Goal: Use online tool/utility: Utilize a website feature to perform a specific function

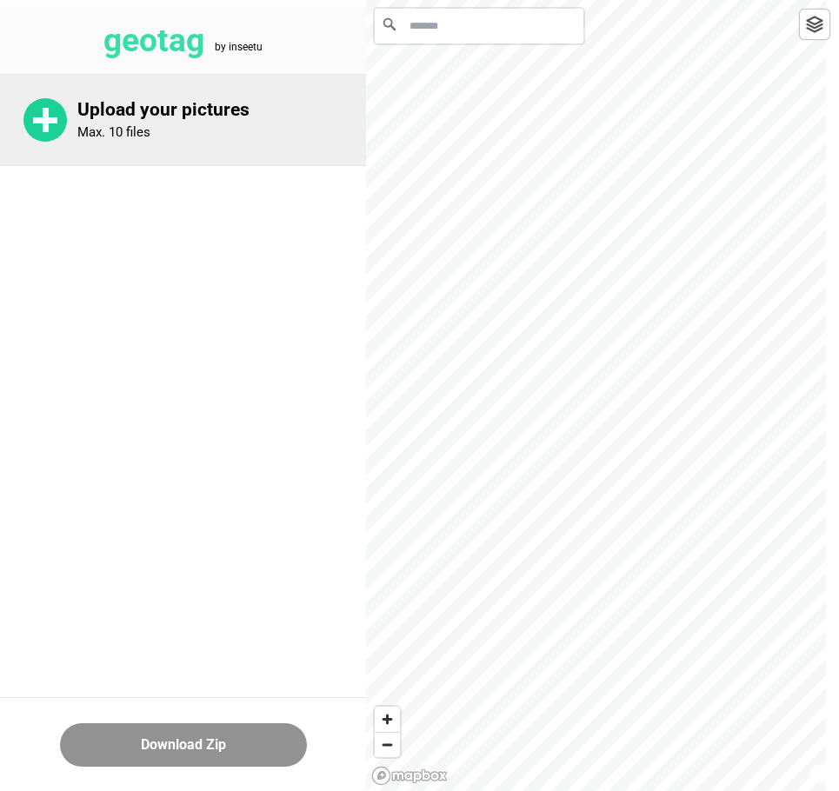
click at [197, 129] on div "Upload your pictures Max. 10 files" at bounding box center [221, 120] width 289 height 42
click at [150, 145] on div "Upload your pictures Max. 10 files" at bounding box center [183, 120] width 366 height 90
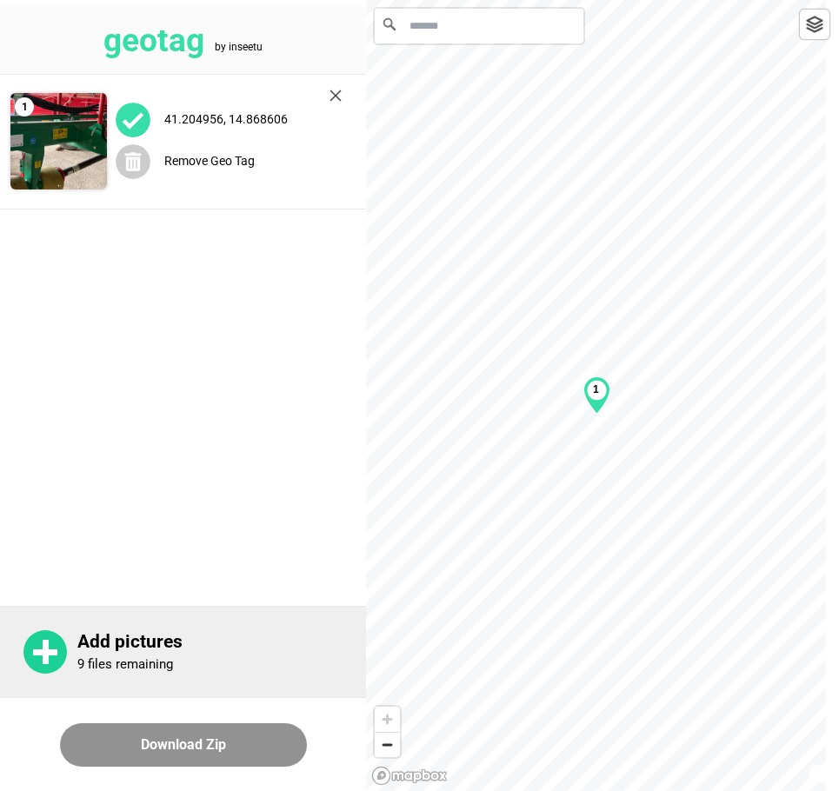
click at [172, 657] on p "9 files remaining" at bounding box center [125, 665] width 96 height 16
click at [102, 649] on p "Add pictures" at bounding box center [221, 642] width 289 height 22
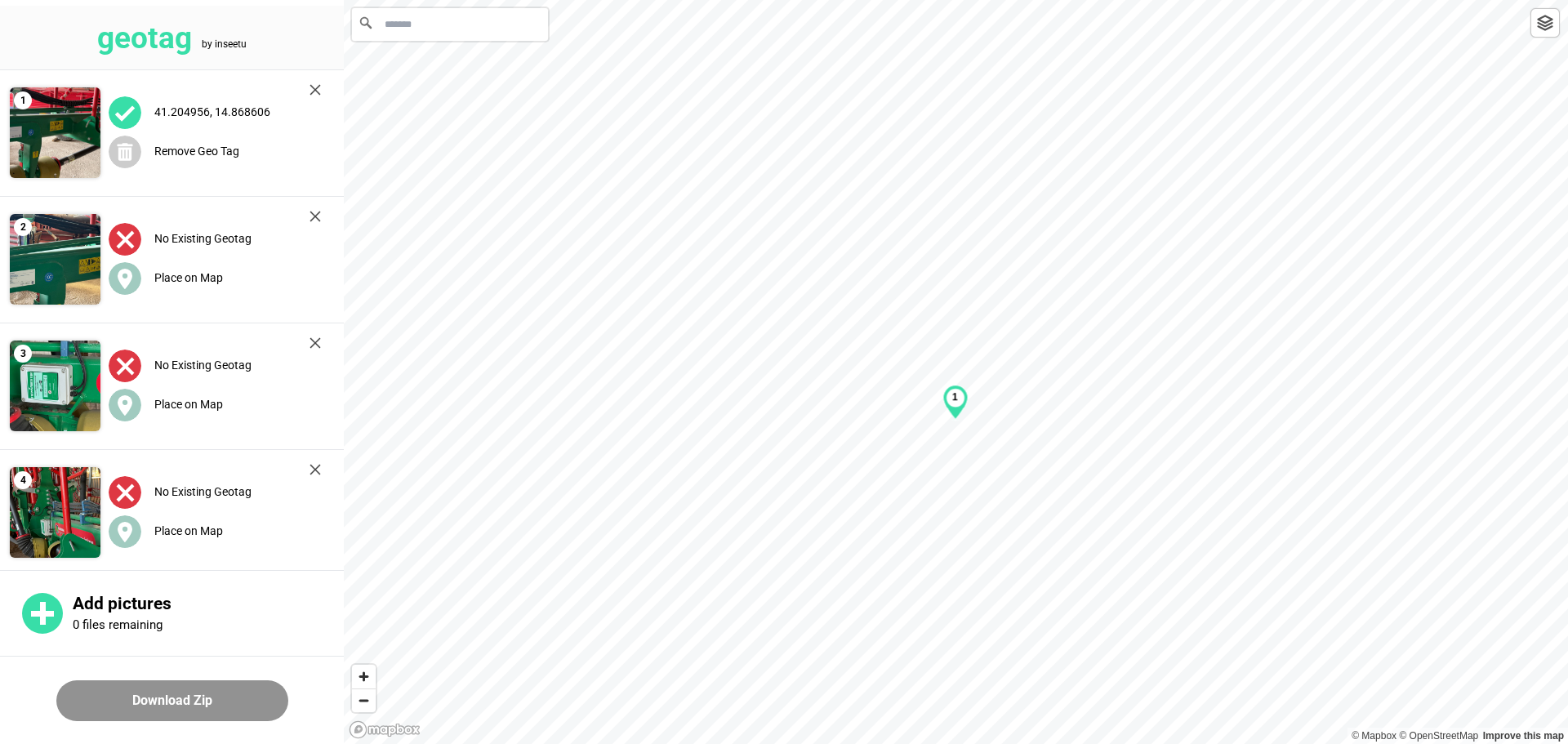
click at [315, 86] on img at bounding box center [315, 90] width 11 height 11
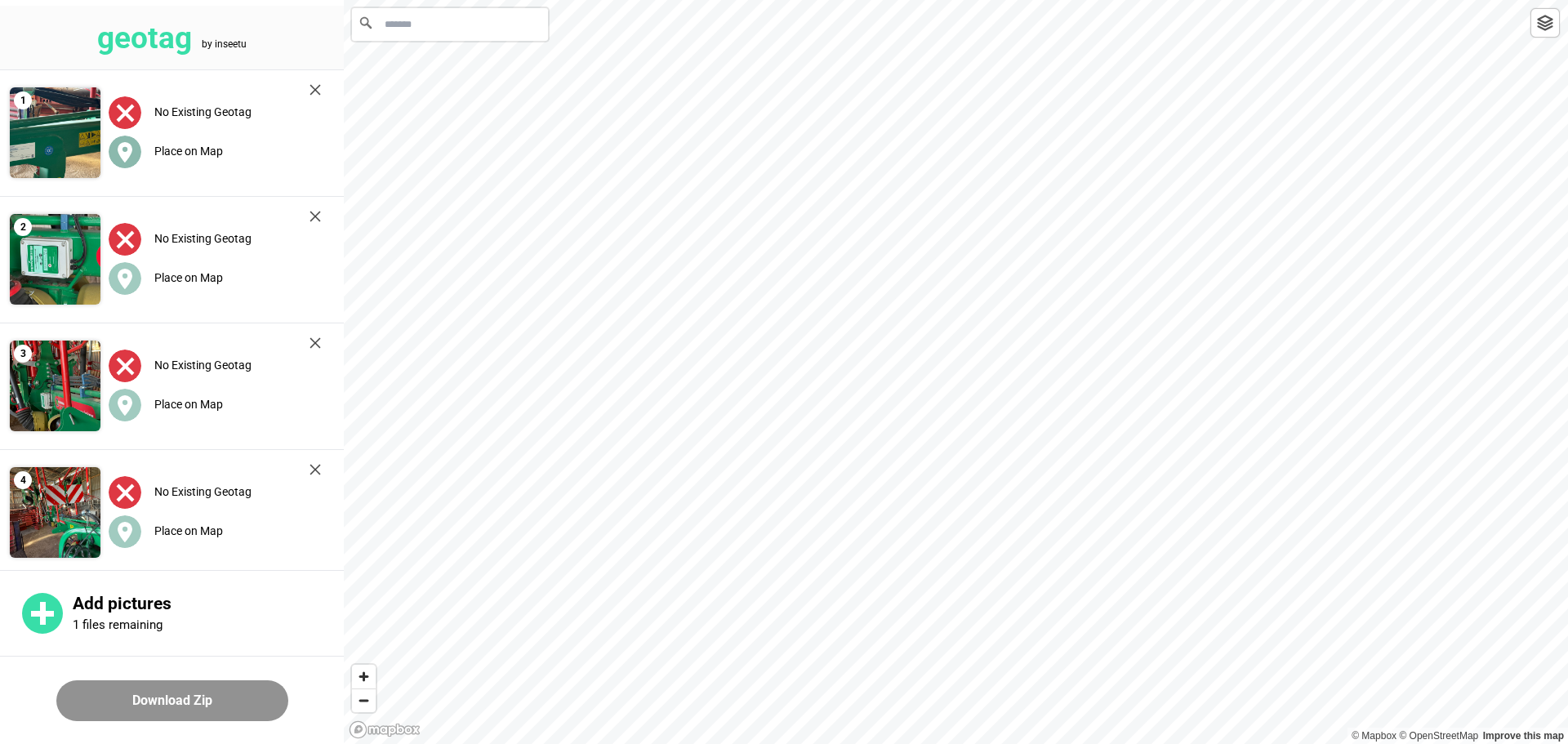
click at [186, 147] on label "Place on Map" at bounding box center [188, 151] width 69 height 13
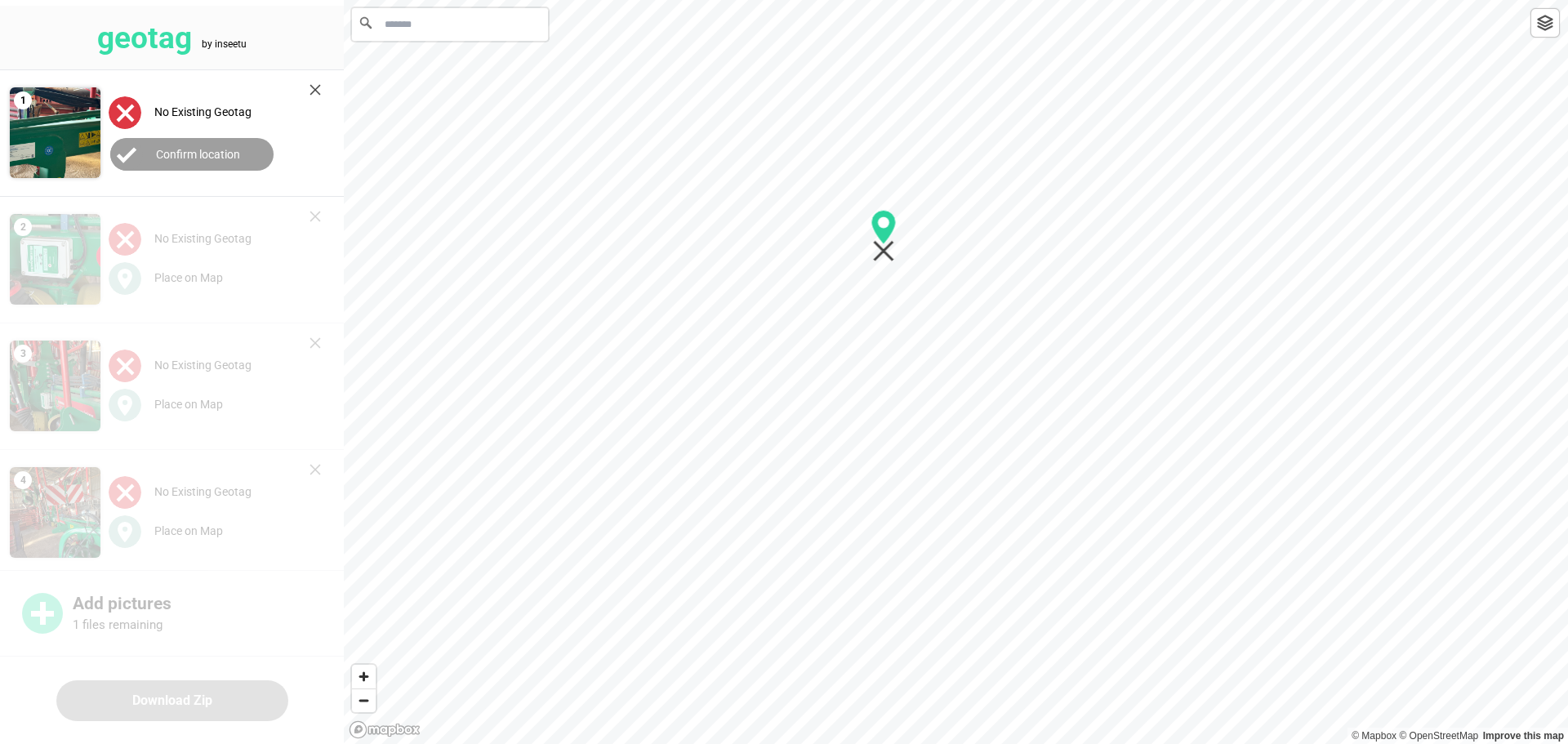
drag, startPoint x: 947, startPoint y: 373, endPoint x: 873, endPoint y: 235, distance: 156.6
click at [787, 235] on icon "Map marker" at bounding box center [884, 236] width 25 height 53
click at [787, 25] on img at bounding box center [1545, 23] width 16 height 16
click at [787, 0] on div at bounding box center [955, 0] width 1223 height 0
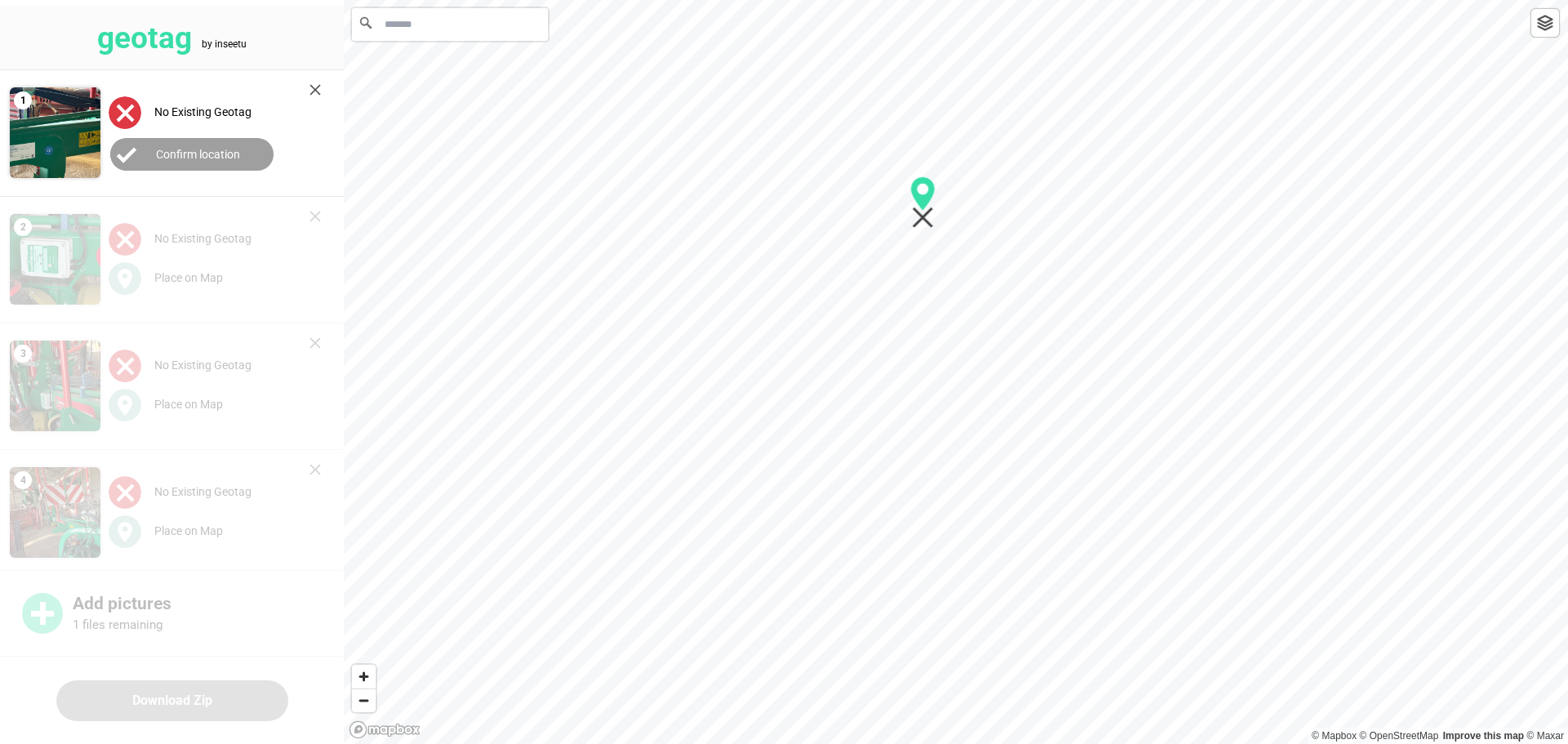
click at [191, 150] on label "Confirm location" at bounding box center [198, 154] width 85 height 13
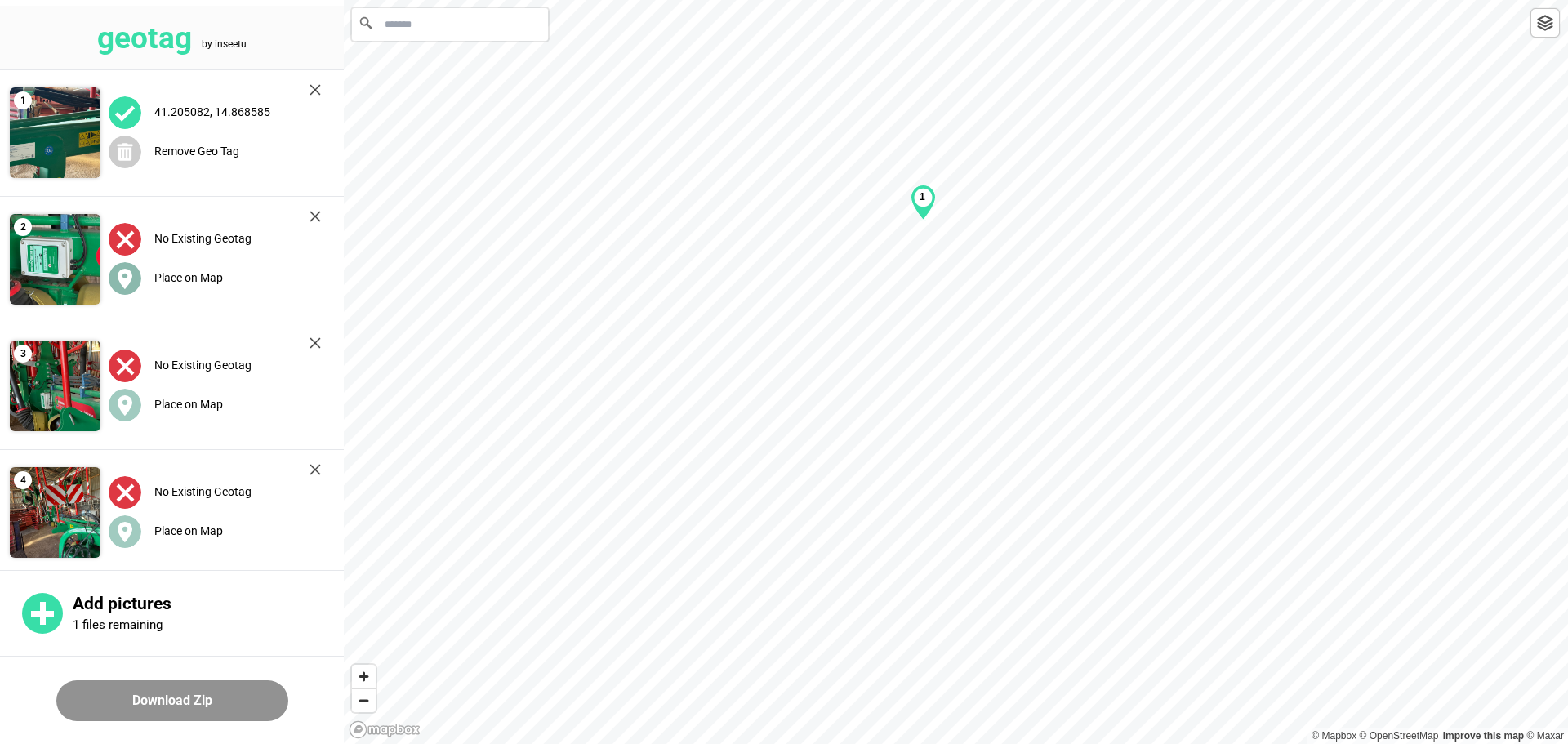
click at [185, 278] on label "Place on Map" at bounding box center [188, 278] width 69 height 13
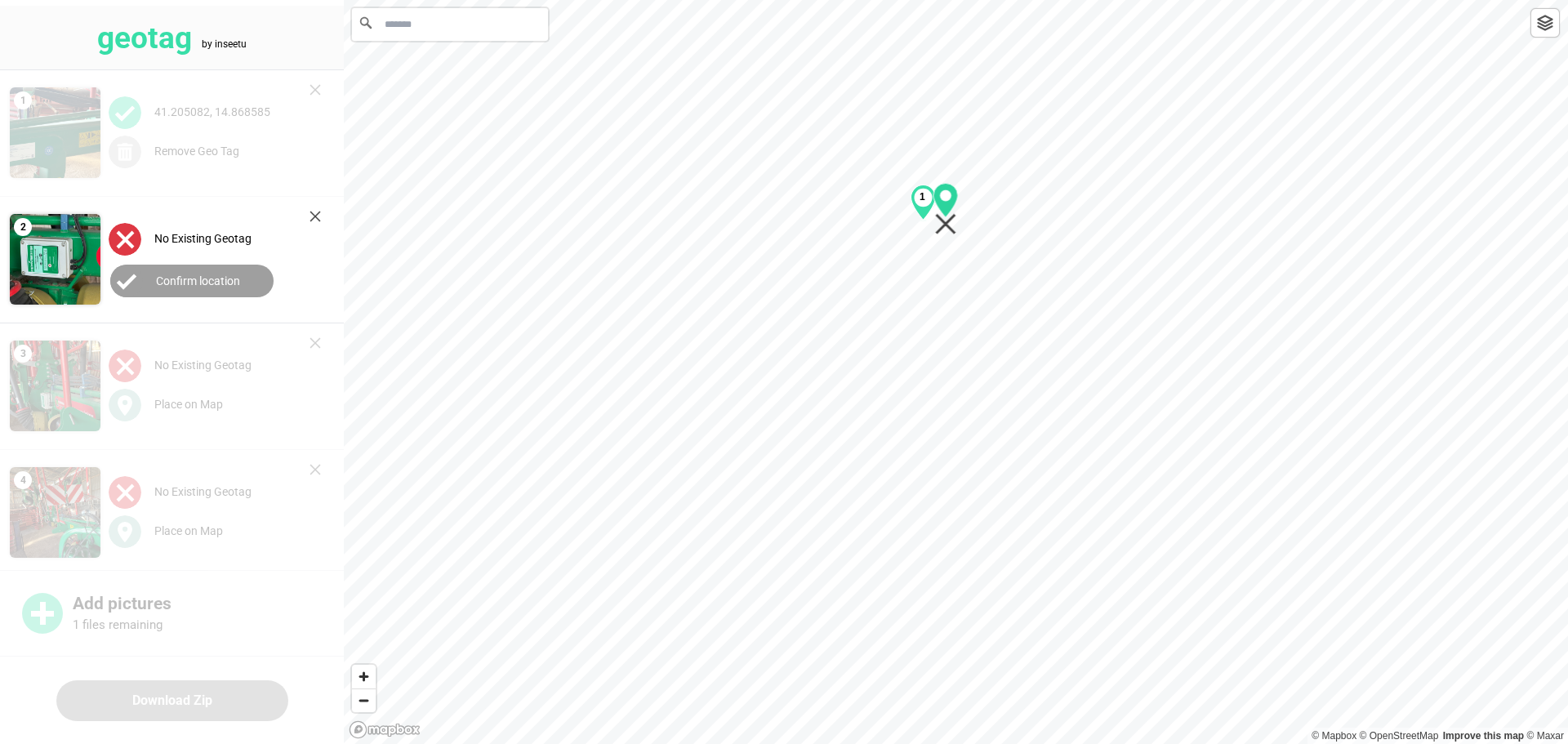
click at [787, 0] on div "1" at bounding box center [955, 0] width 1223 height 0
click at [183, 278] on label "Confirm location" at bounding box center [198, 281] width 85 height 13
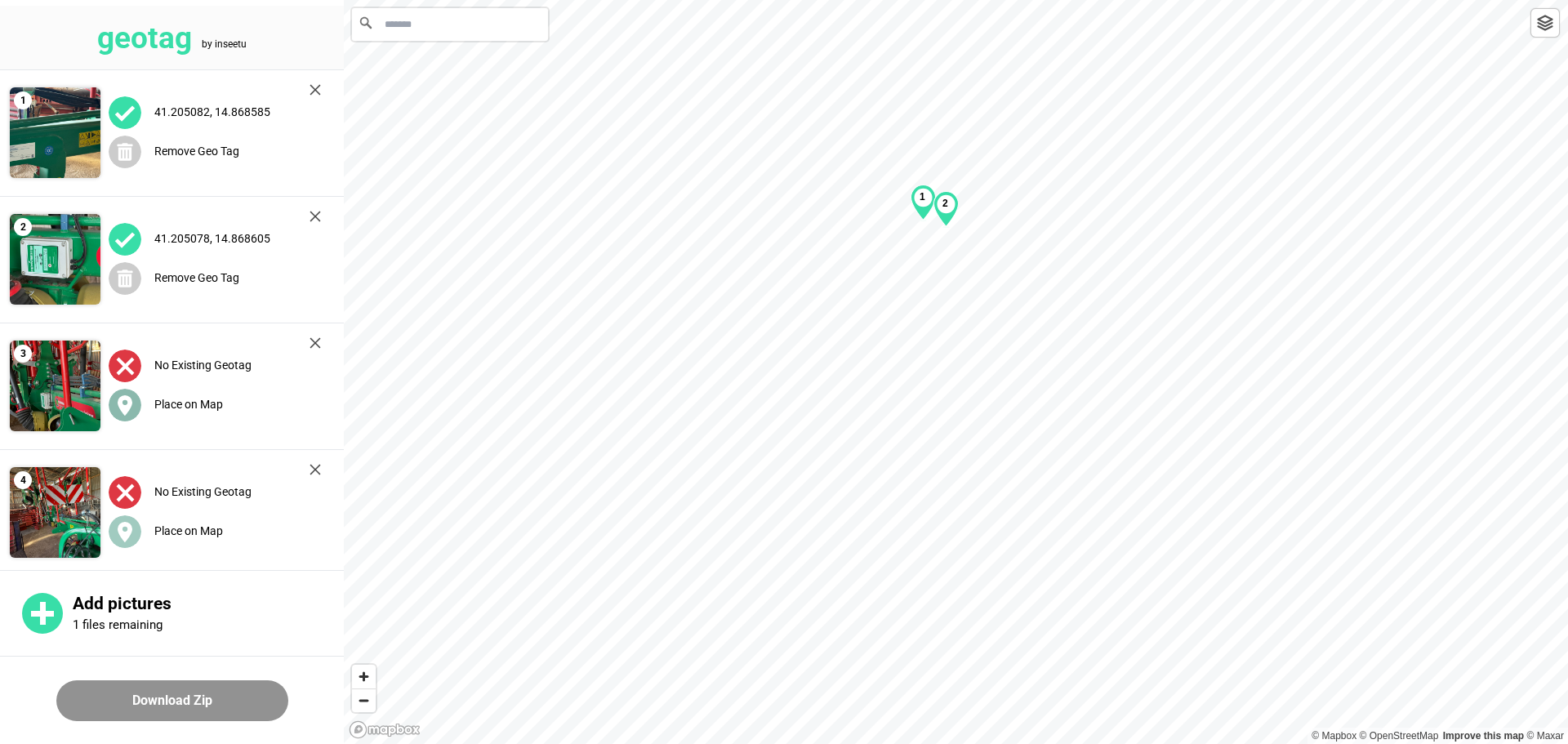
click at [178, 402] on label "Place on Map" at bounding box center [188, 404] width 69 height 13
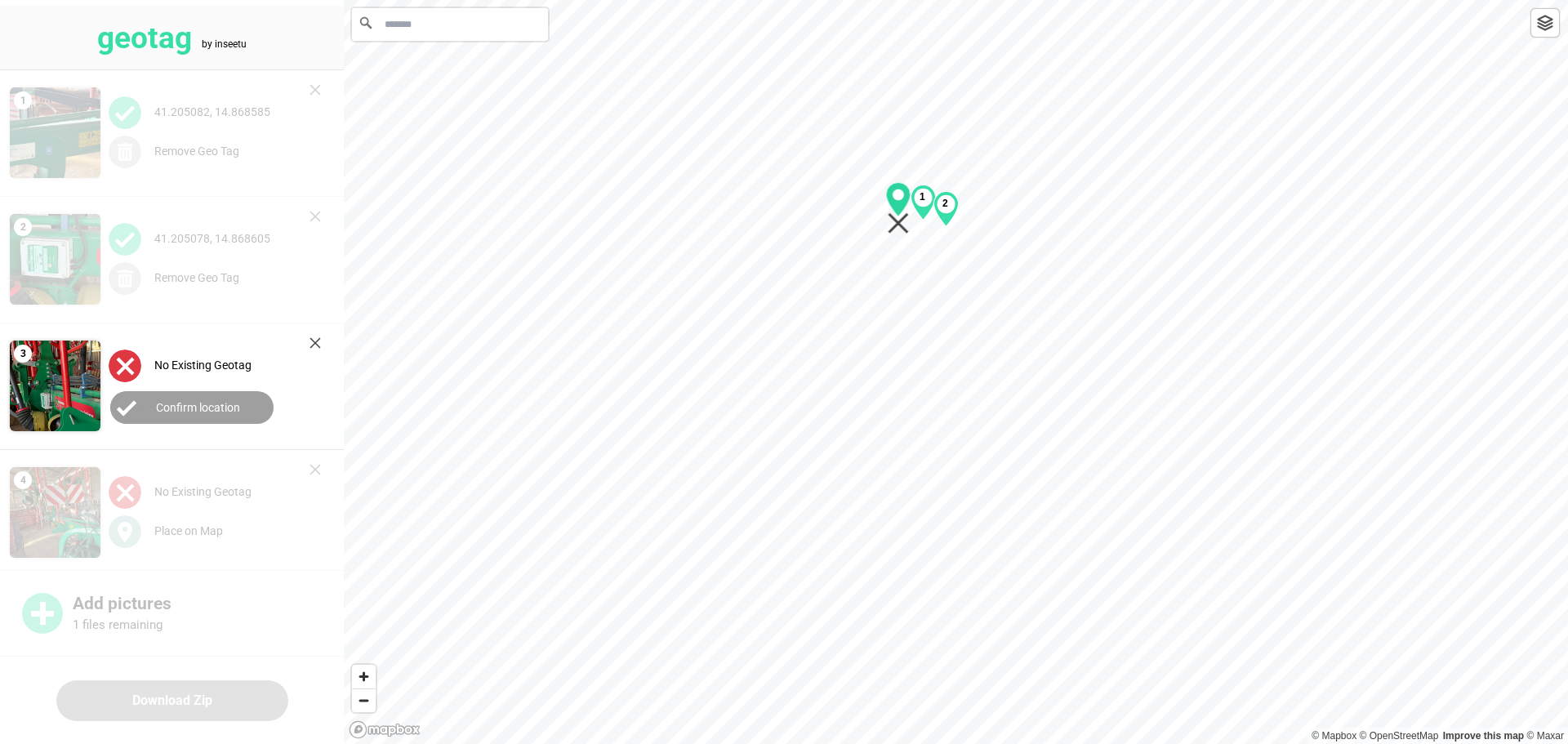
click at [787, 0] on div "1 2" at bounding box center [955, 0] width 1223 height 0
click at [184, 411] on label "Confirm location" at bounding box center [198, 408] width 85 height 13
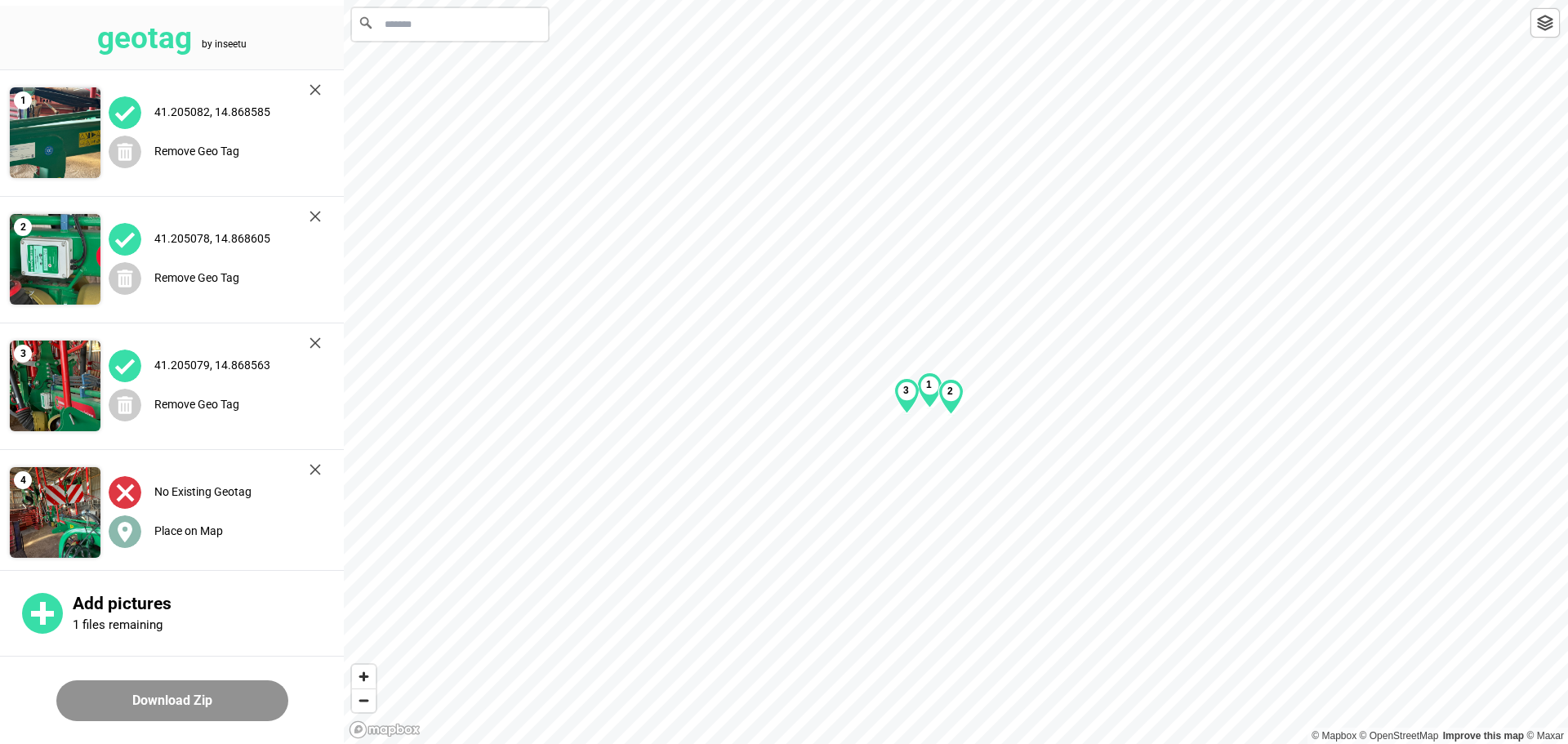
click at [197, 533] on label "Place on Map" at bounding box center [188, 531] width 69 height 13
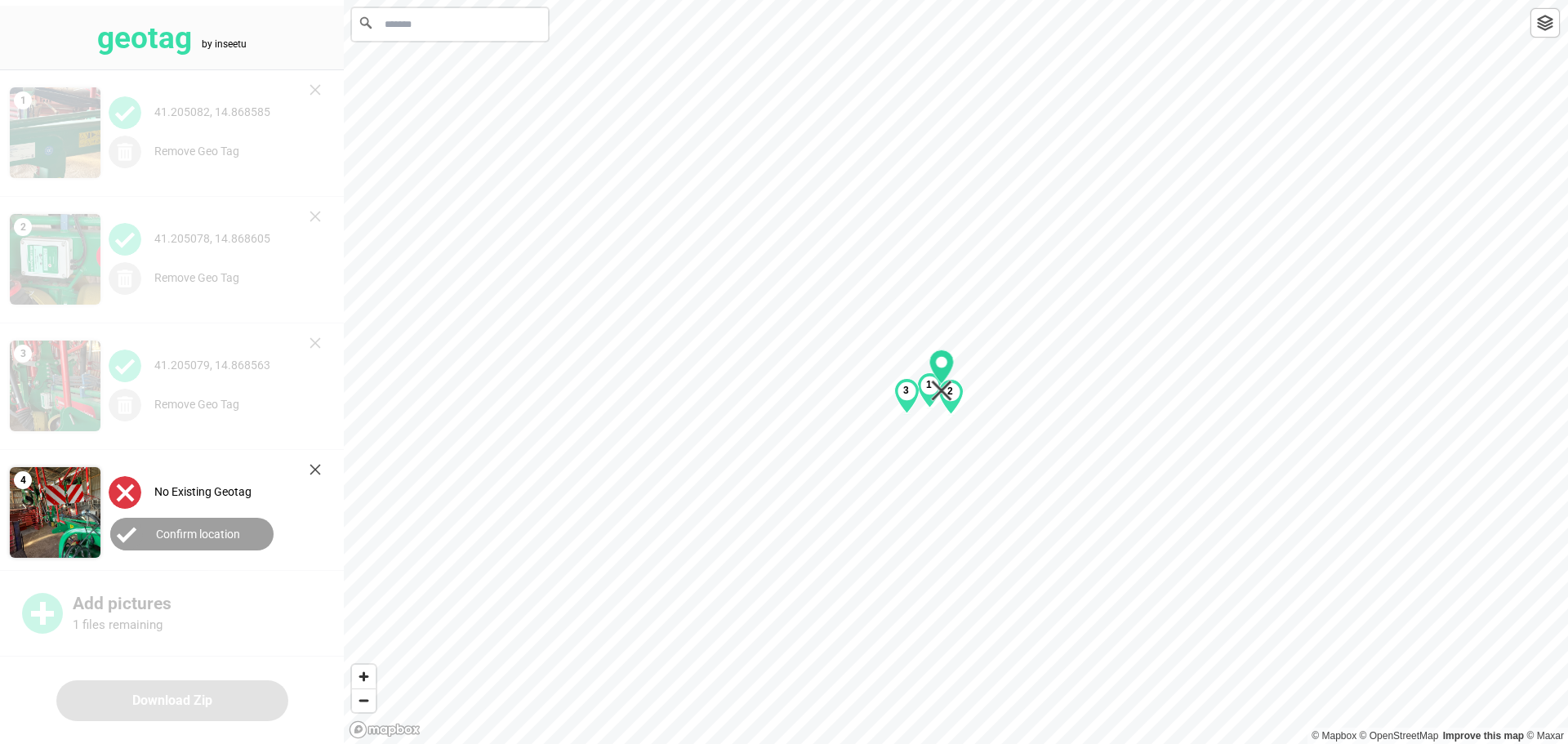
click at [787, 0] on div "1 2 3" at bounding box center [955, 0] width 1223 height 0
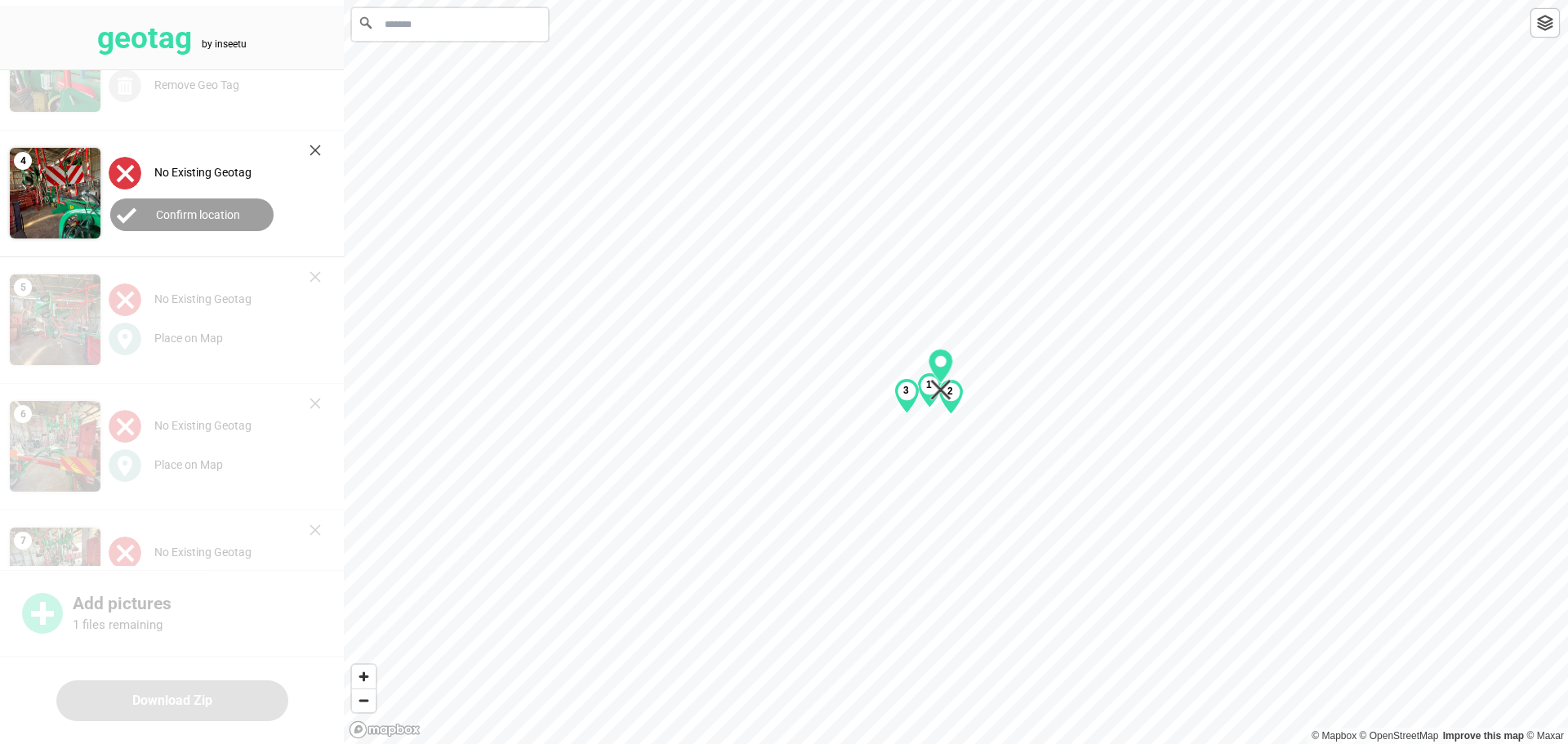
scroll to position [327, 0]
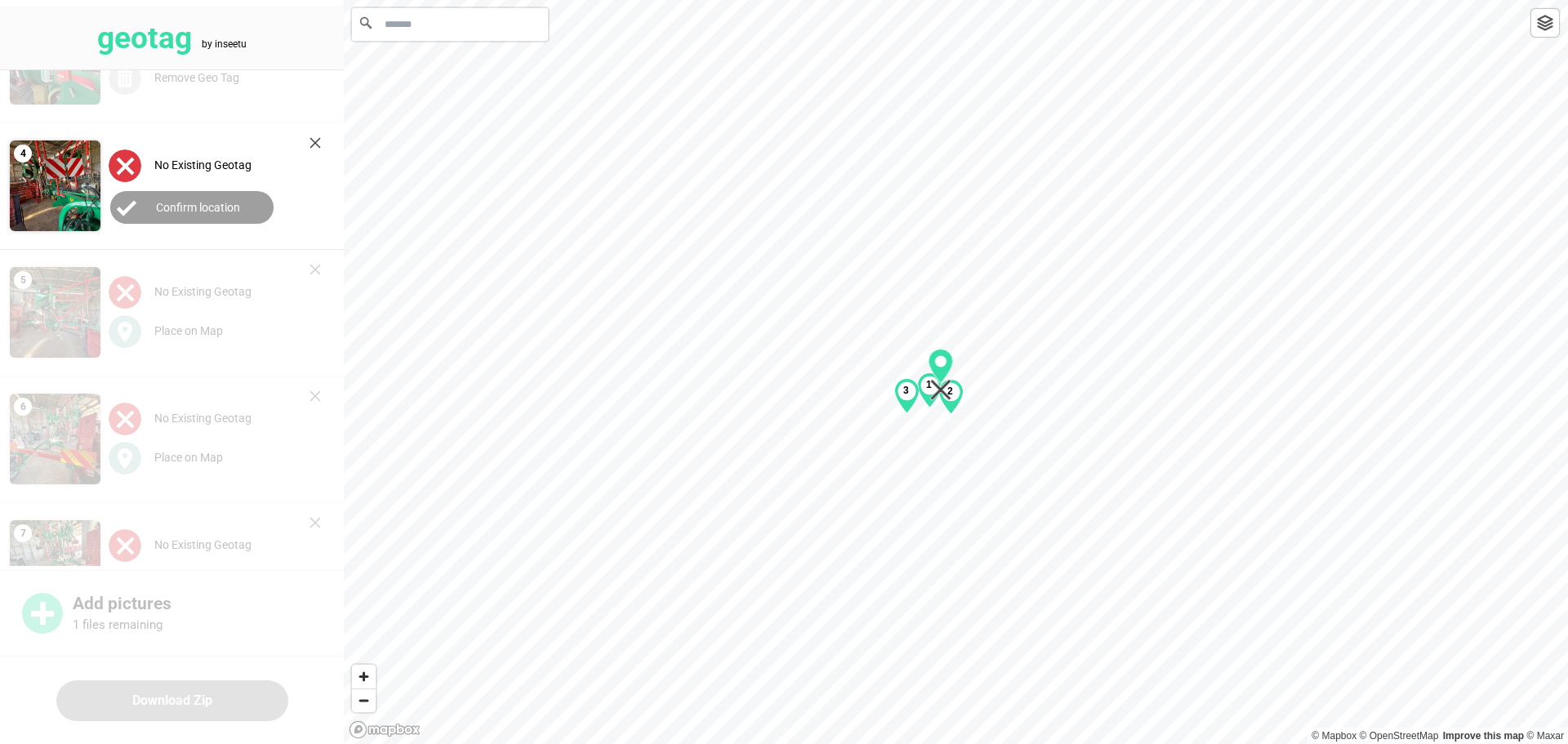
click at [185, 203] on label "Confirm location" at bounding box center [198, 208] width 85 height 13
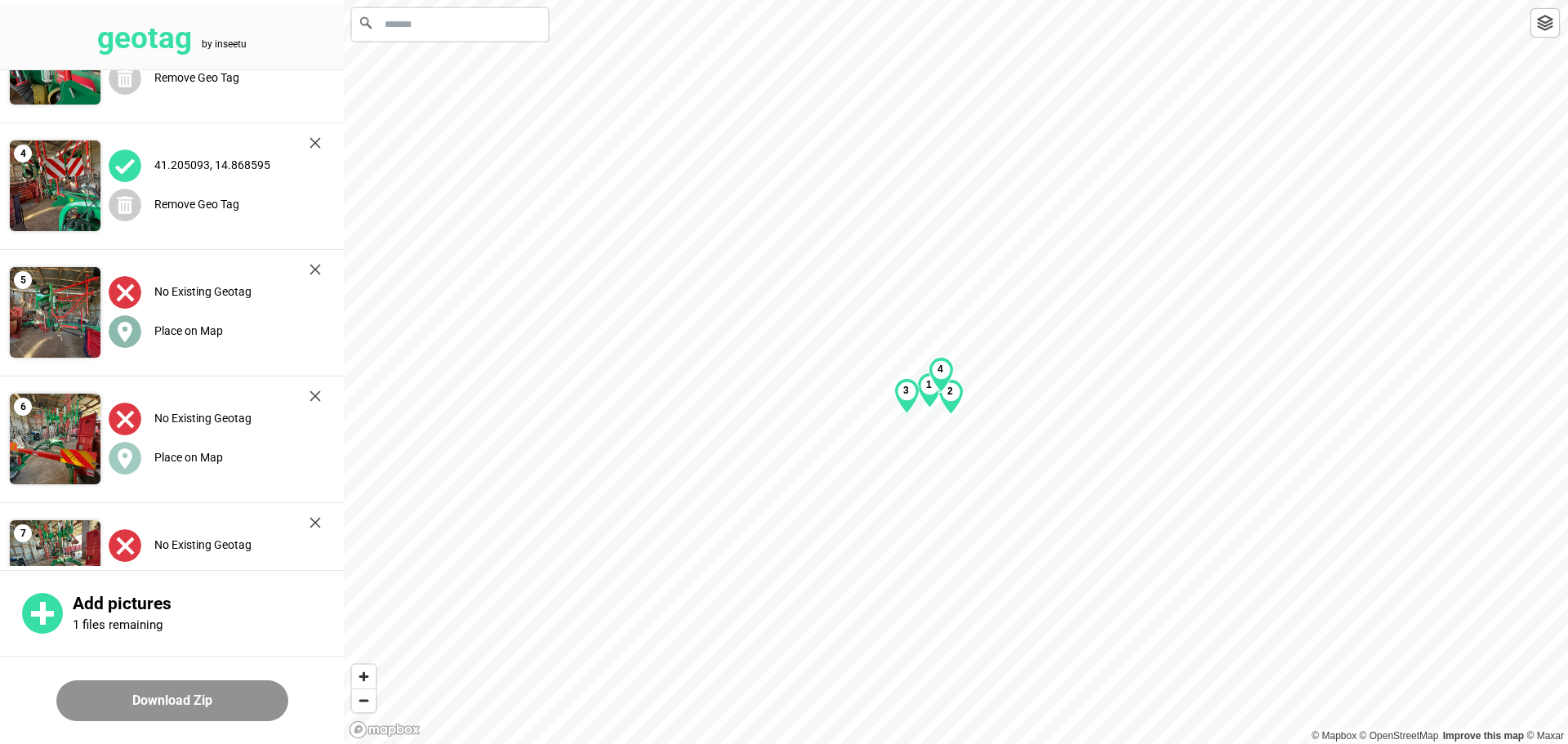
click at [198, 315] on div "Place on Map" at bounding box center [215, 332] width 212 height 34
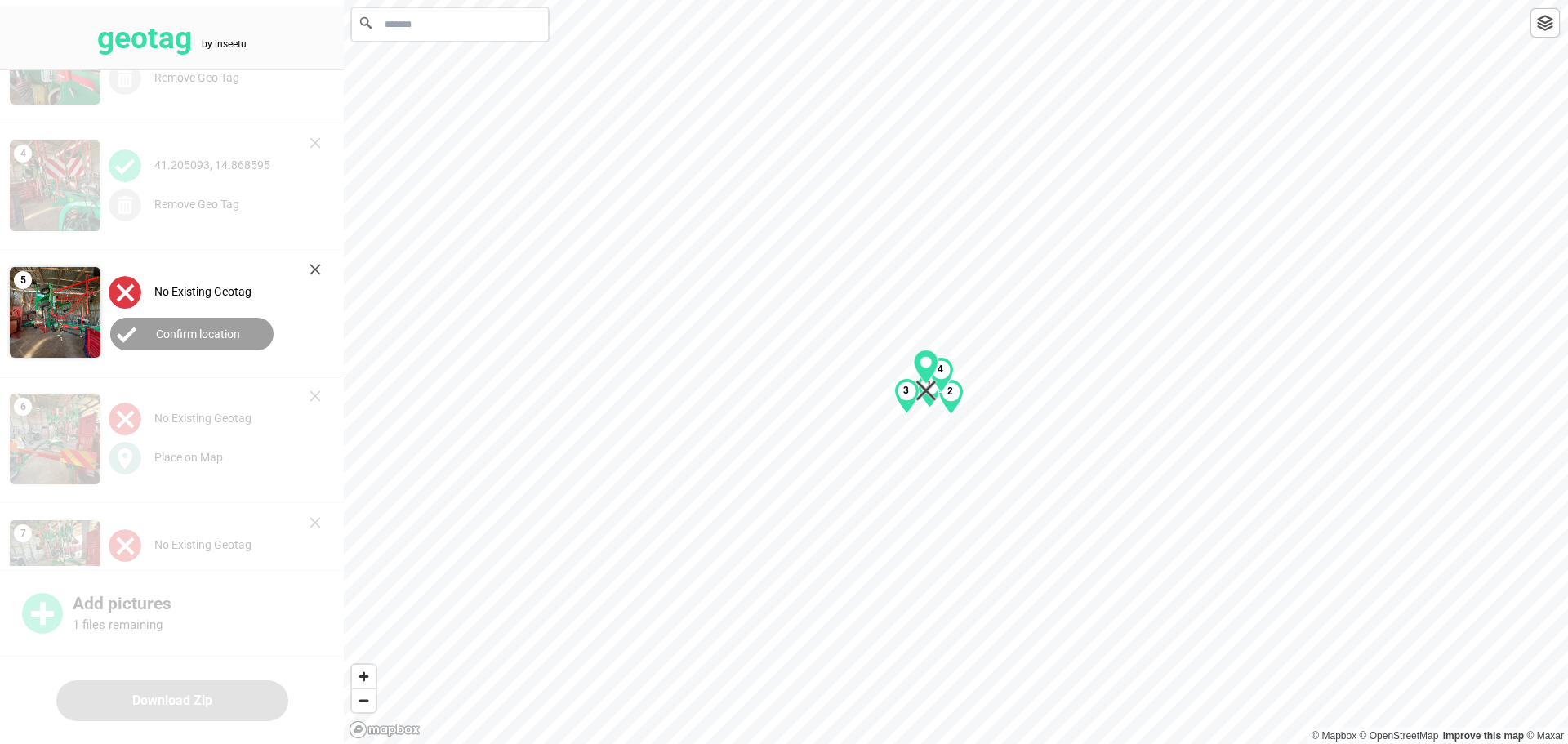
drag, startPoint x: 961, startPoint y: 368, endPoint x: 930, endPoint y: 372, distance: 31.3
click at [787, 0] on div "1 2 3 4" at bounding box center [955, 0] width 1223 height 0
drag, startPoint x: 184, startPoint y: 331, endPoint x: 177, endPoint y: 365, distance: 34.7
click at [183, 330] on label "Confirm location" at bounding box center [198, 334] width 85 height 13
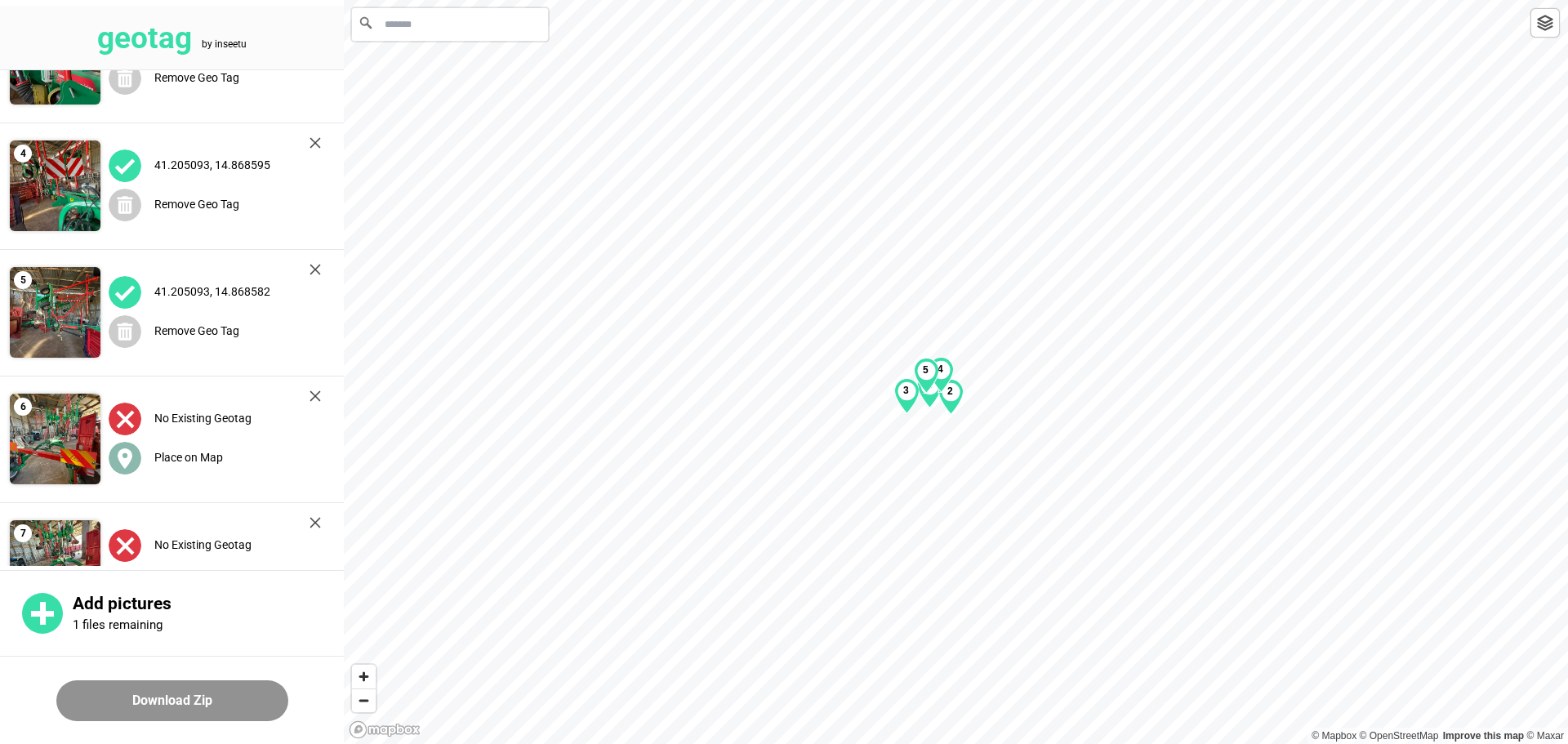
click at [203, 451] on label "Place on Map" at bounding box center [188, 457] width 69 height 13
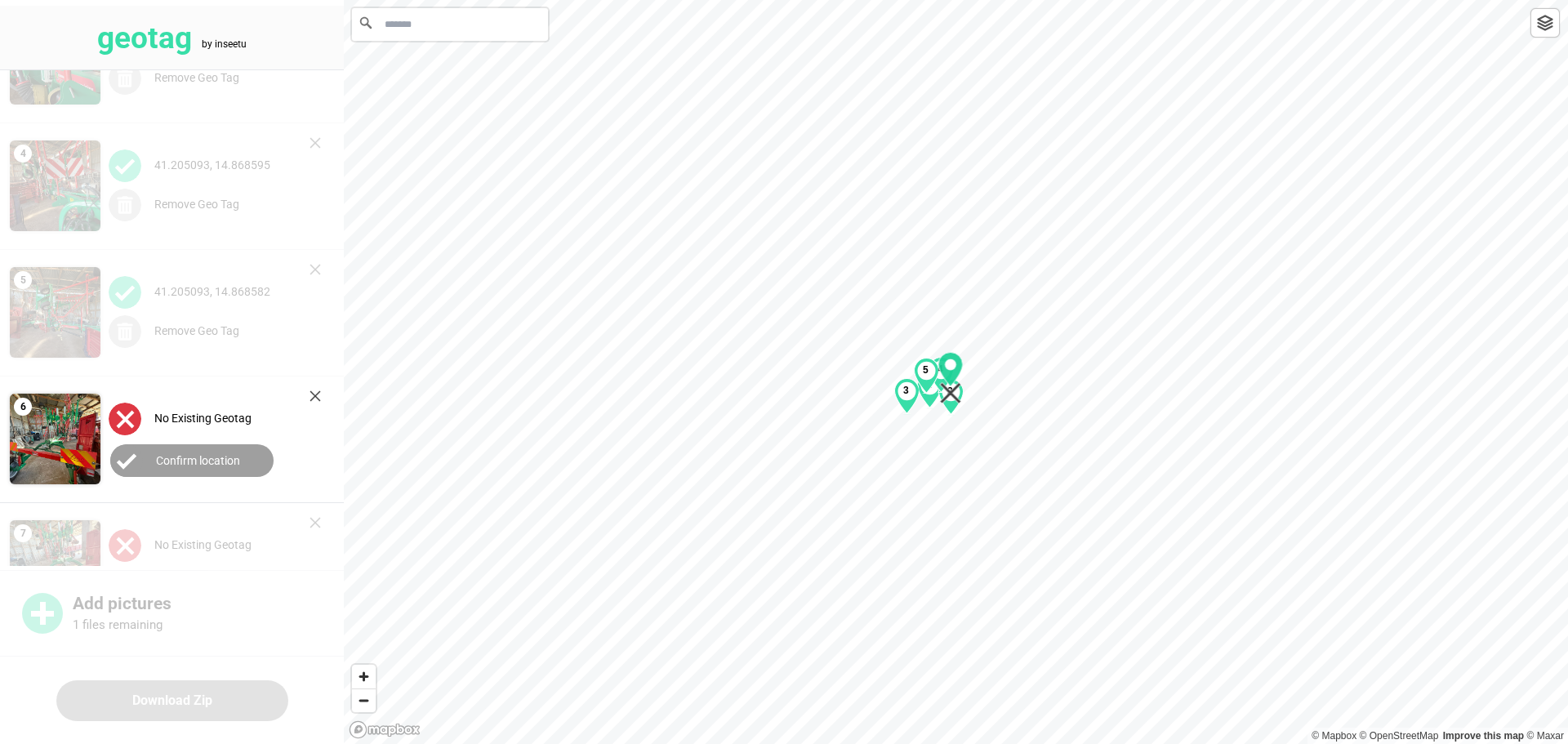
click at [787, 0] on div "1 2 3 4 5" at bounding box center [955, 0] width 1223 height 0
click at [228, 456] on label "Confirm location" at bounding box center [198, 460] width 85 height 13
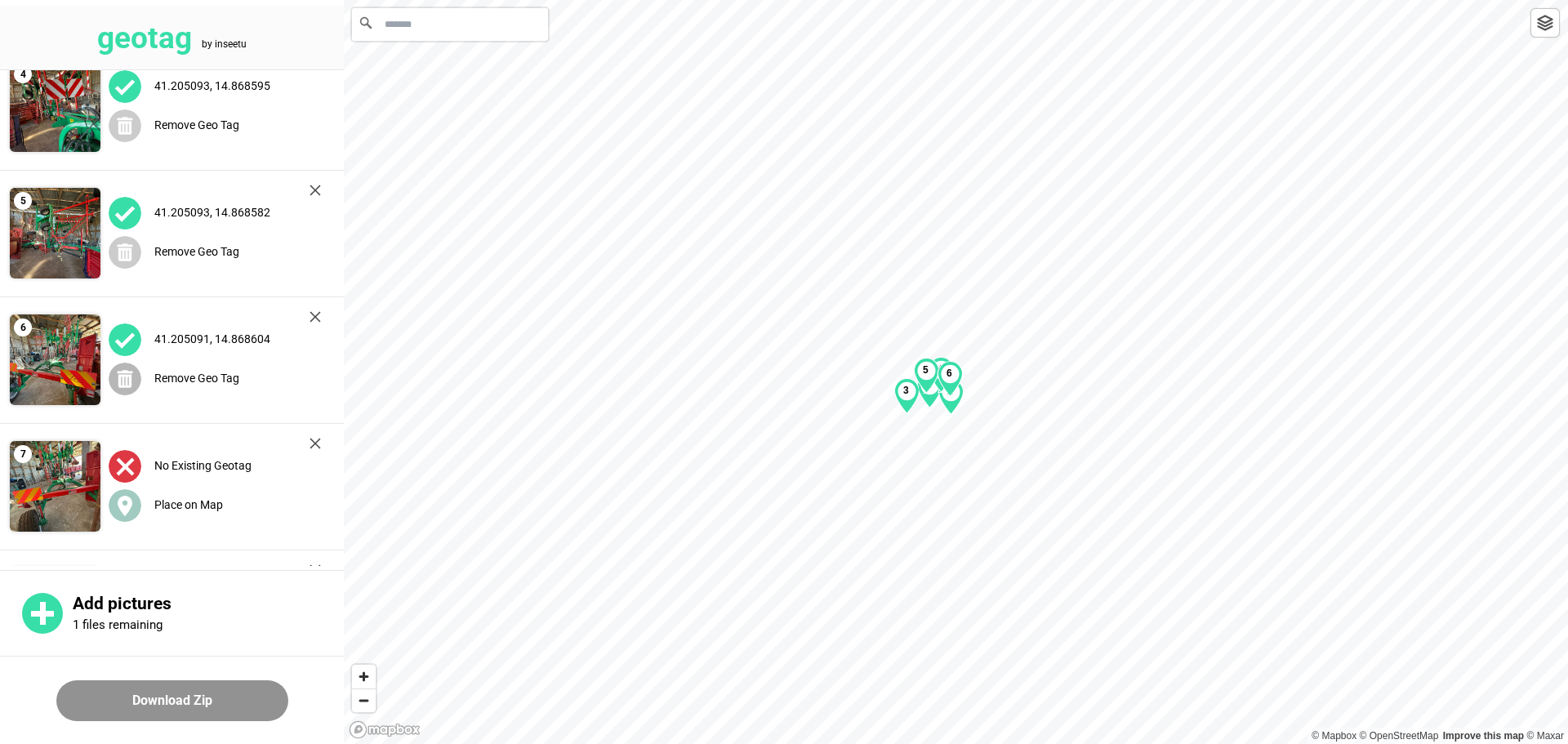
scroll to position [409, 0]
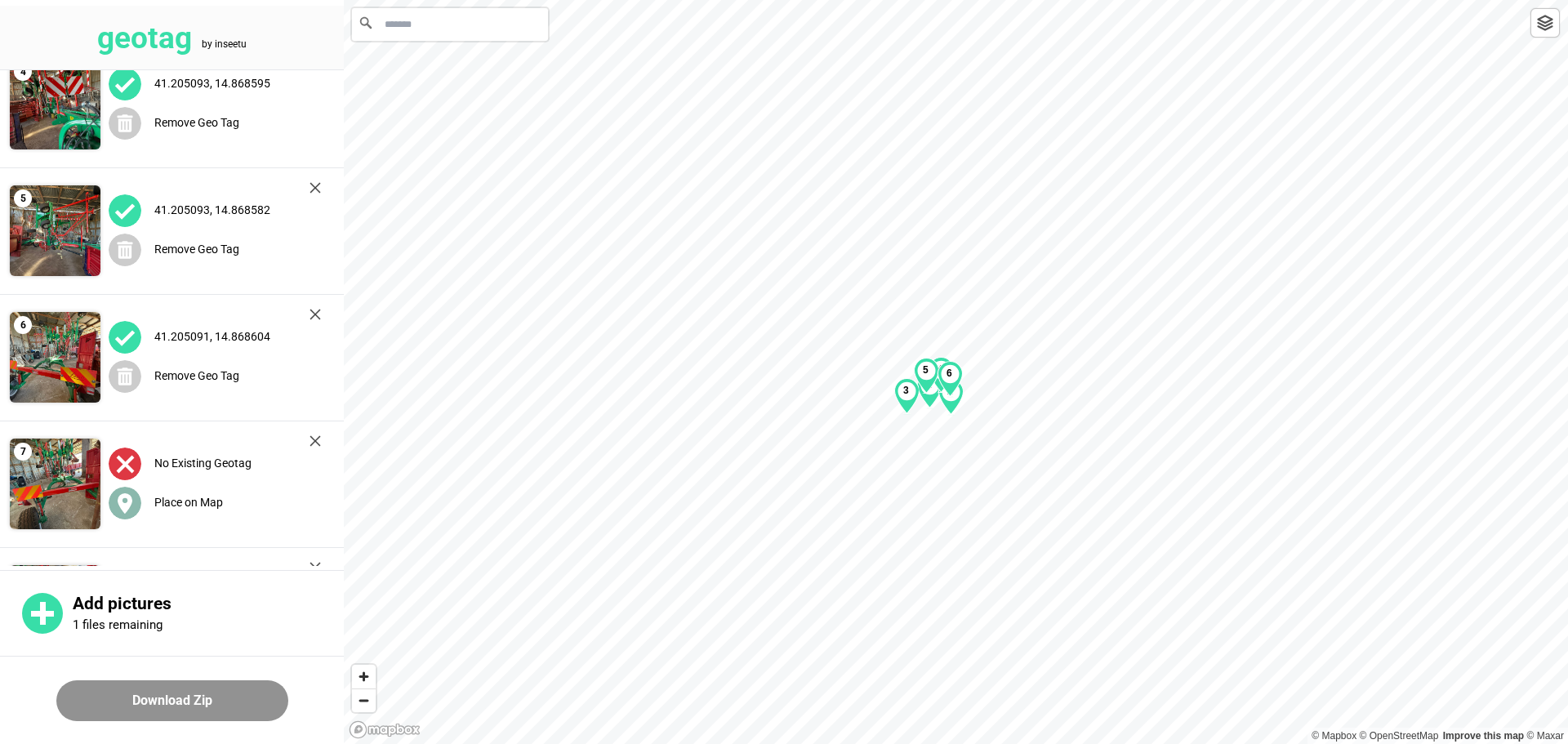
click at [216, 497] on label "Place on Map" at bounding box center [188, 503] width 69 height 13
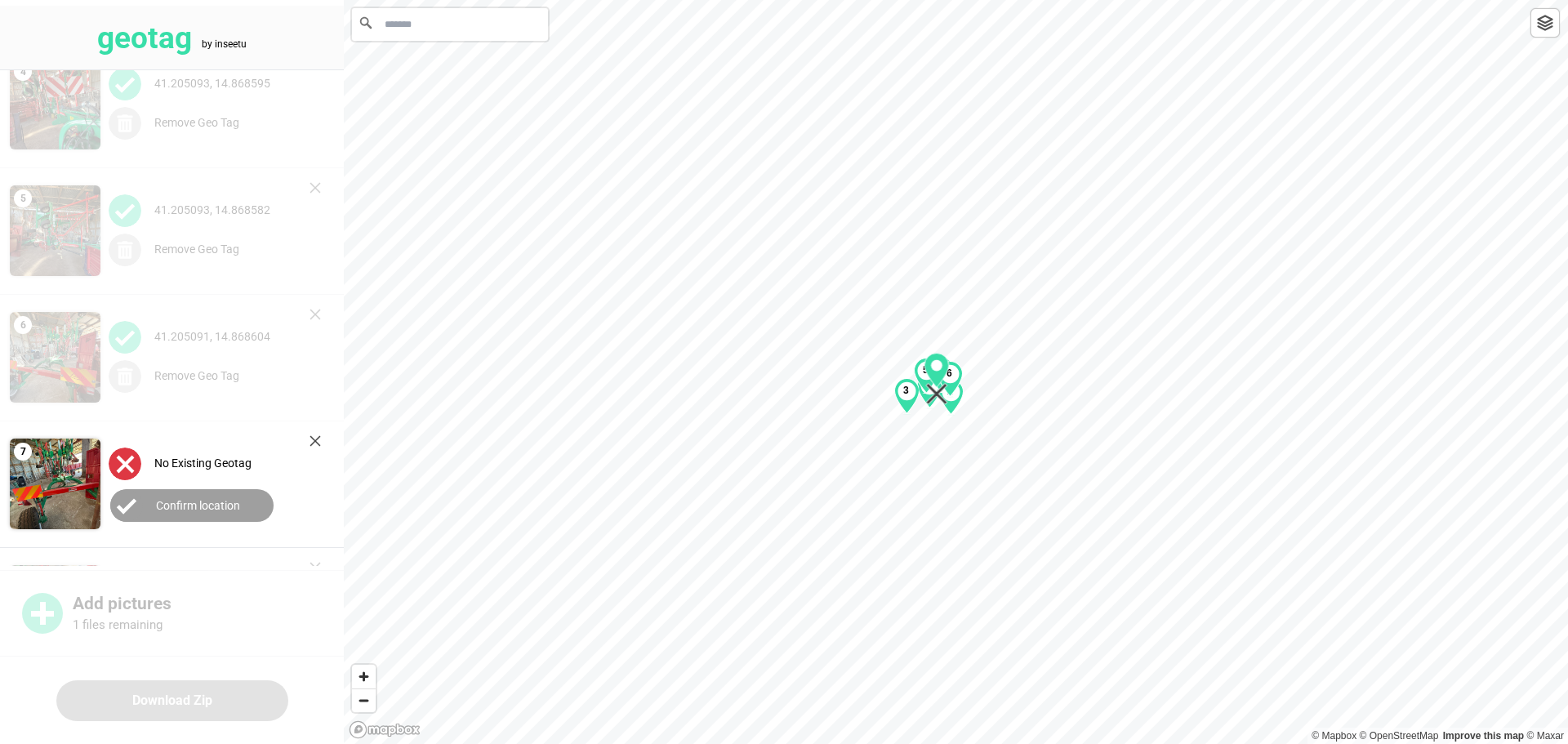
drag, startPoint x: 962, startPoint y: 370, endPoint x: 942, endPoint y: 378, distance: 21.5
click at [787, 0] on div "1 2 3 4 5 6" at bounding box center [955, 0] width 1223 height 0
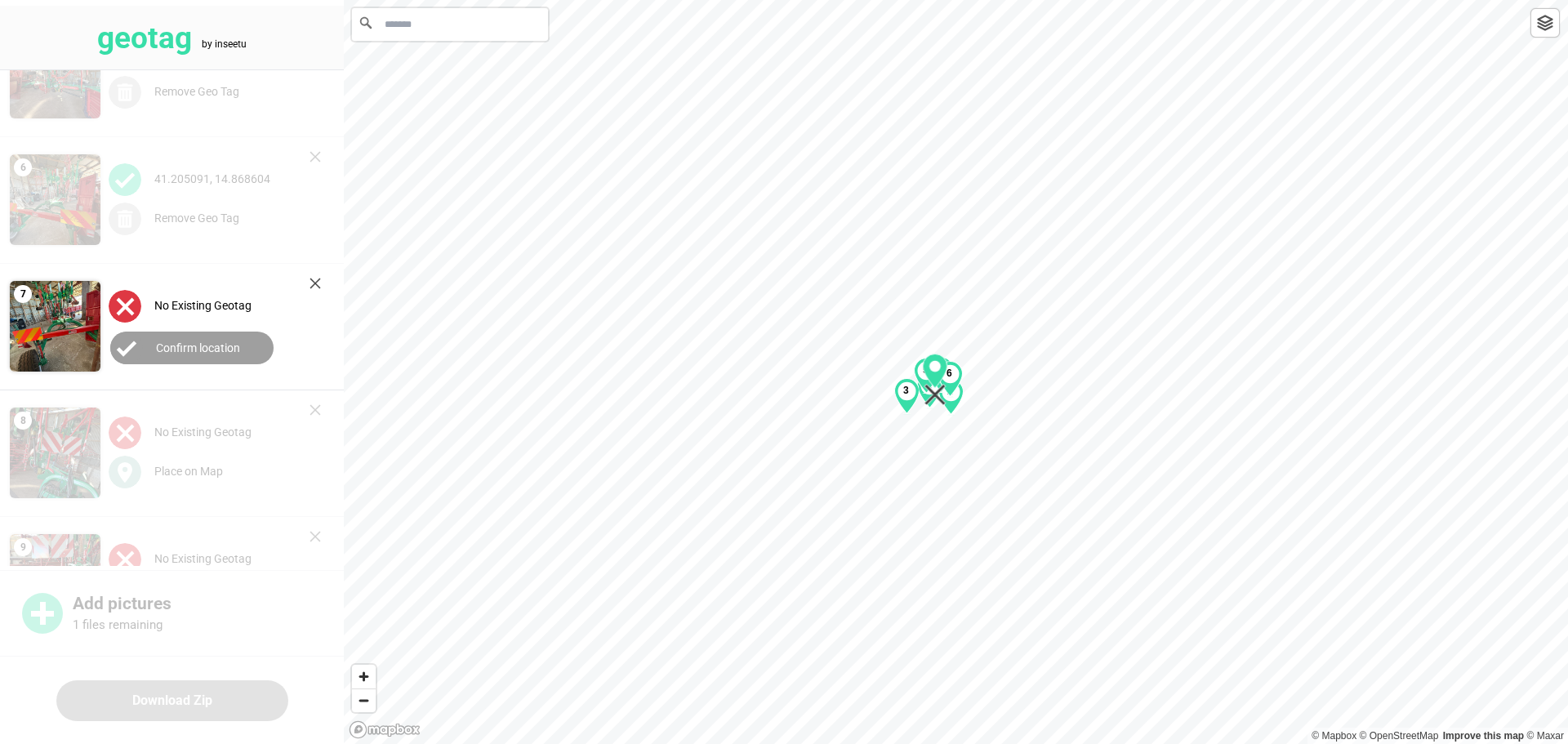
scroll to position [643, 0]
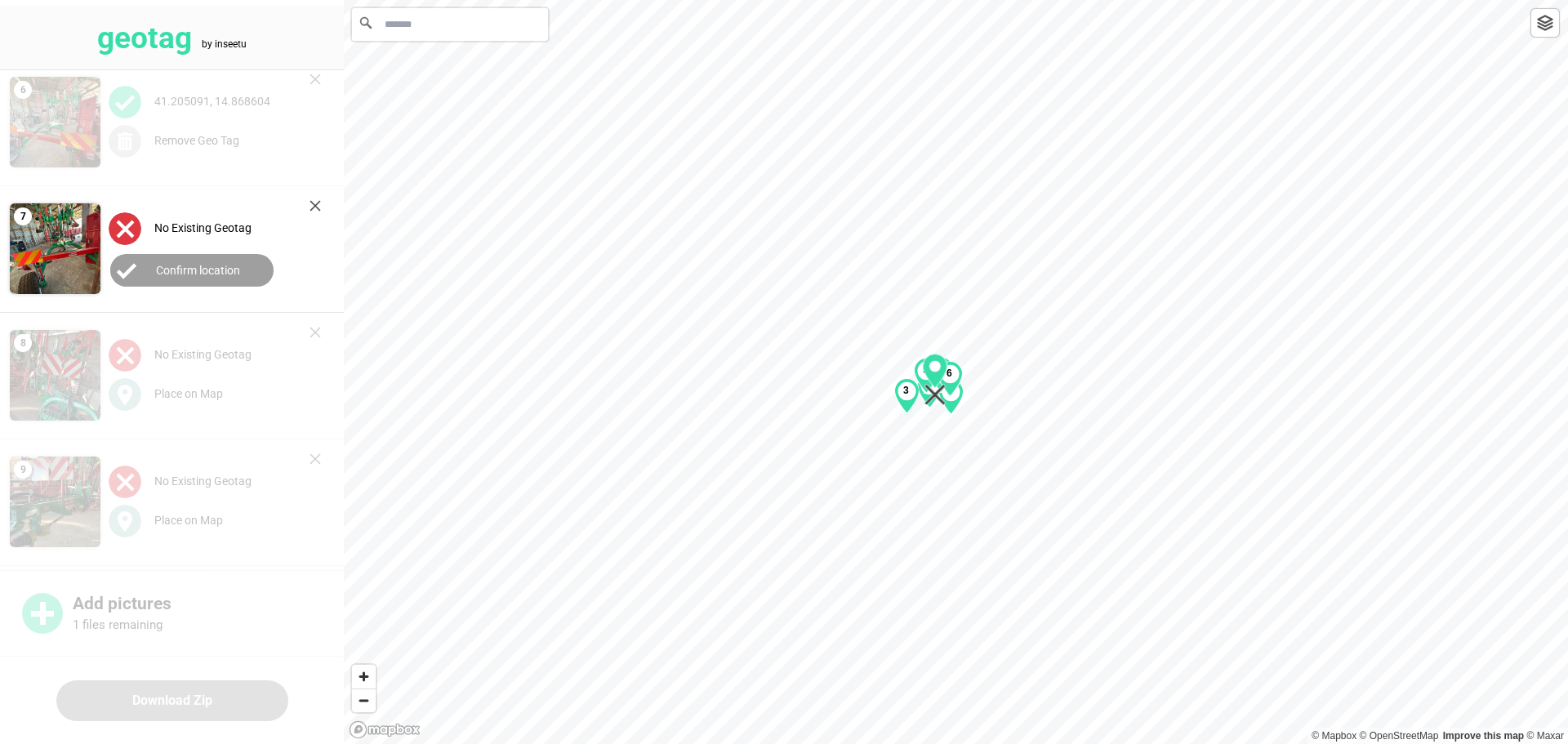
click at [197, 267] on label "Confirm location" at bounding box center [198, 271] width 85 height 13
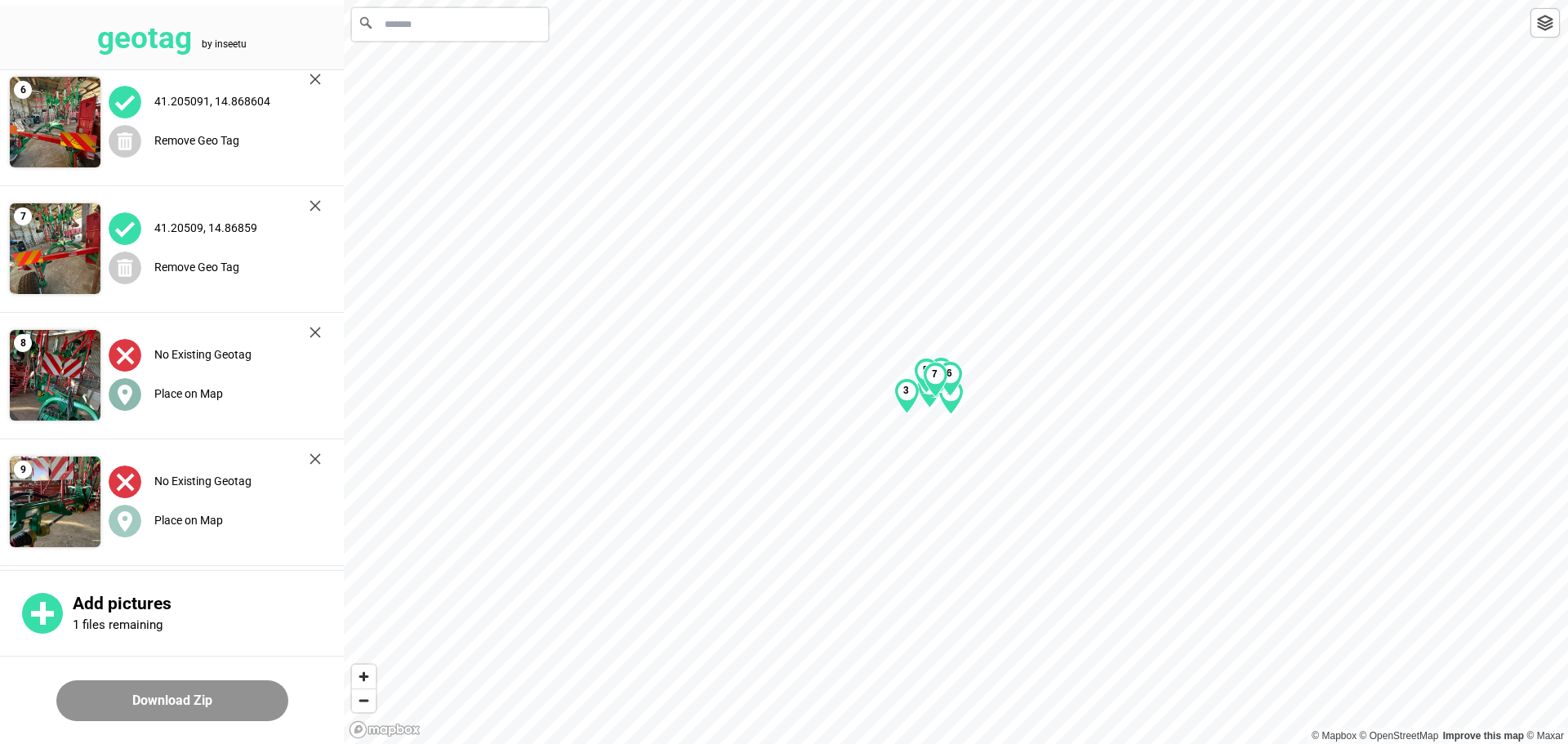
click at [213, 395] on label "Place on Map" at bounding box center [188, 394] width 69 height 13
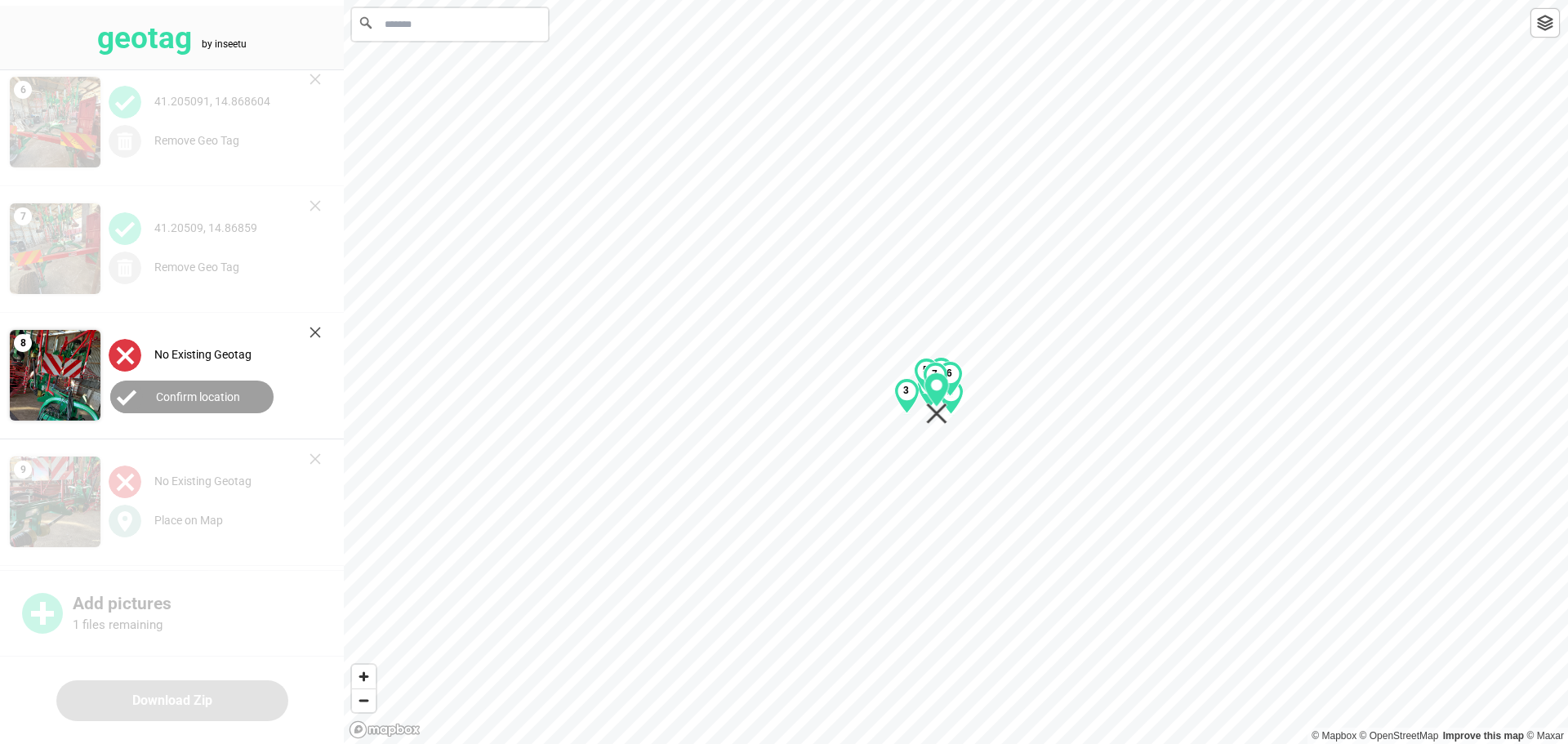
drag, startPoint x: 955, startPoint y: 366, endPoint x: 935, endPoint y: 394, distance: 34.4
click at [787, 0] on div "1 2 3 4 5 6 7" at bounding box center [955, 0] width 1223 height 0
drag, startPoint x: 238, startPoint y: 394, endPoint x: 237, endPoint y: 415, distance: 21.0
click at [240, 394] on button "Confirm location" at bounding box center [192, 396] width 163 height 33
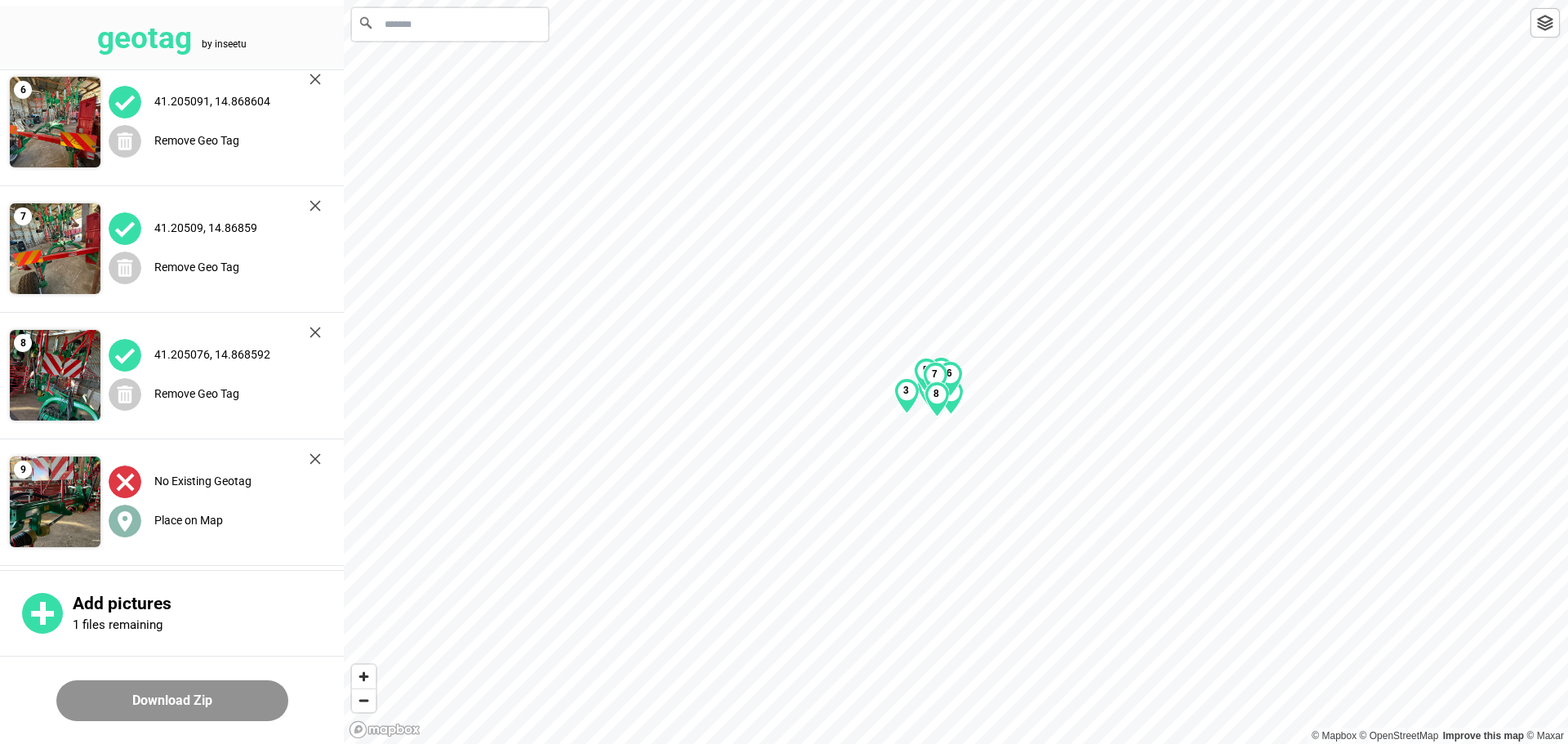
click at [199, 526] on div "Place on Map" at bounding box center [215, 521] width 212 height 34
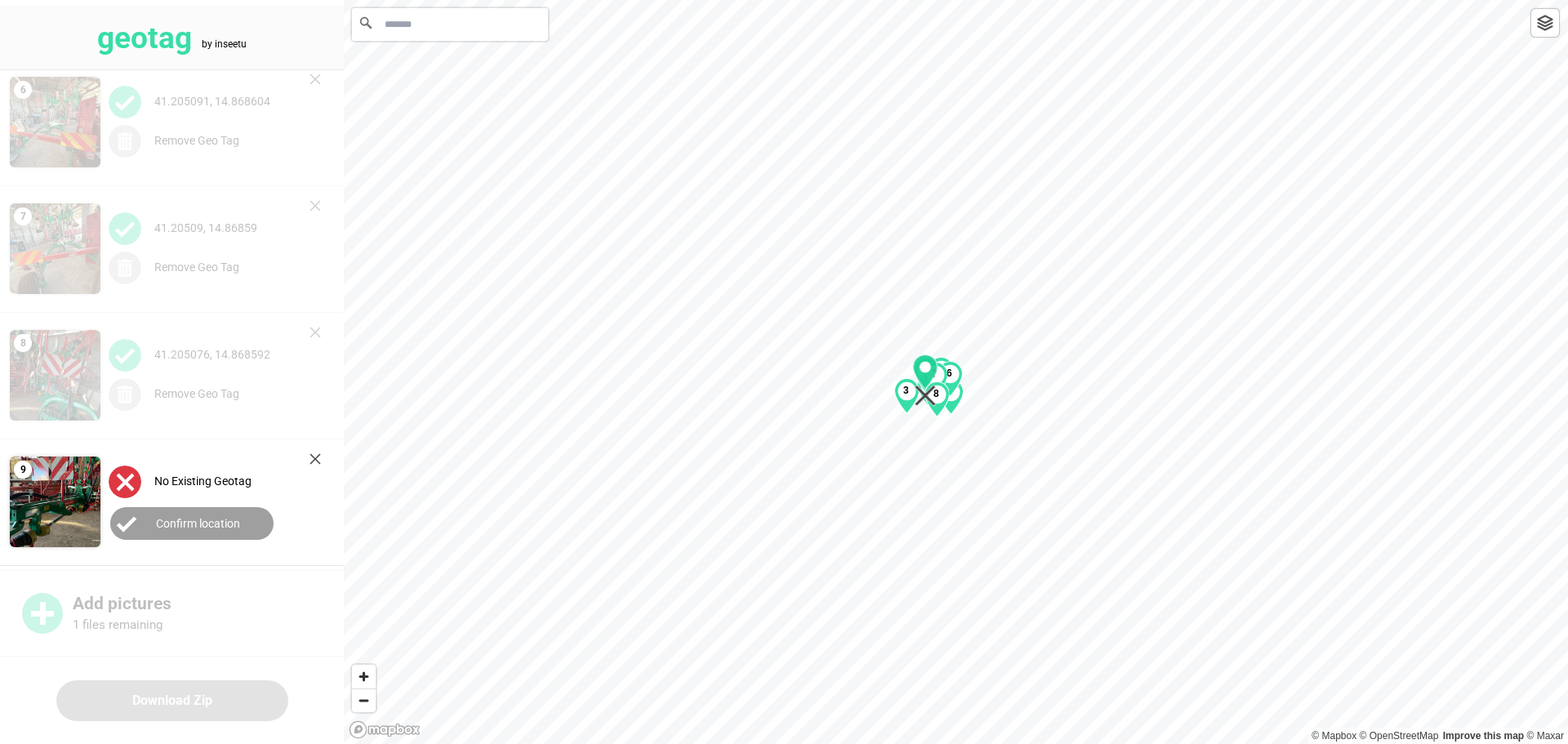
drag, startPoint x: 953, startPoint y: 366, endPoint x: 920, endPoint y: 379, distance: 35.5
click at [787, 0] on div "1 2 3 4 5 6 7 8" at bounding box center [955, 0] width 1223 height 0
click at [189, 532] on button "Confirm location" at bounding box center [192, 523] width 163 height 33
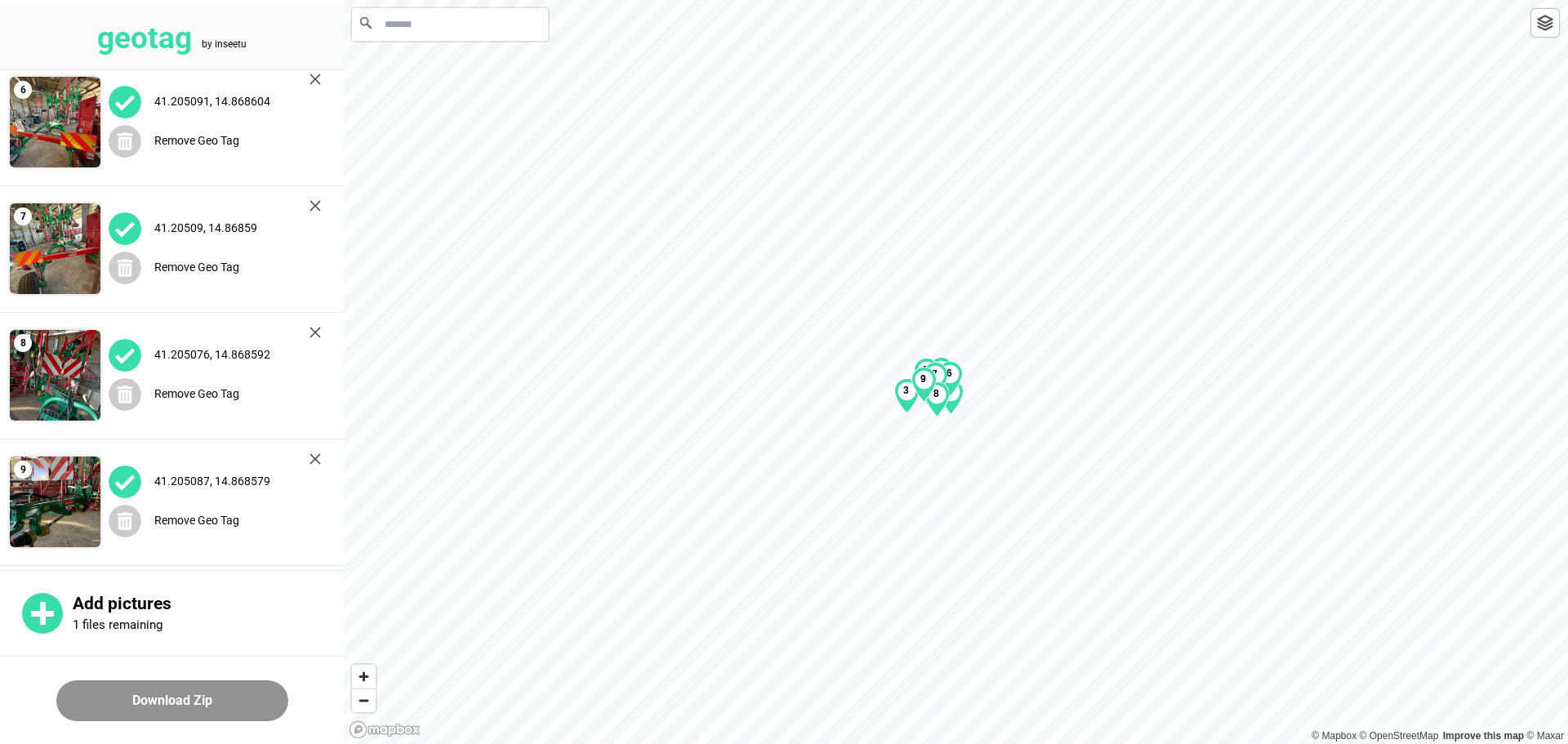
click at [178, 695] on button "Download Zip" at bounding box center [172, 700] width 232 height 40
click at [319, 459] on img at bounding box center [315, 459] width 11 height 11
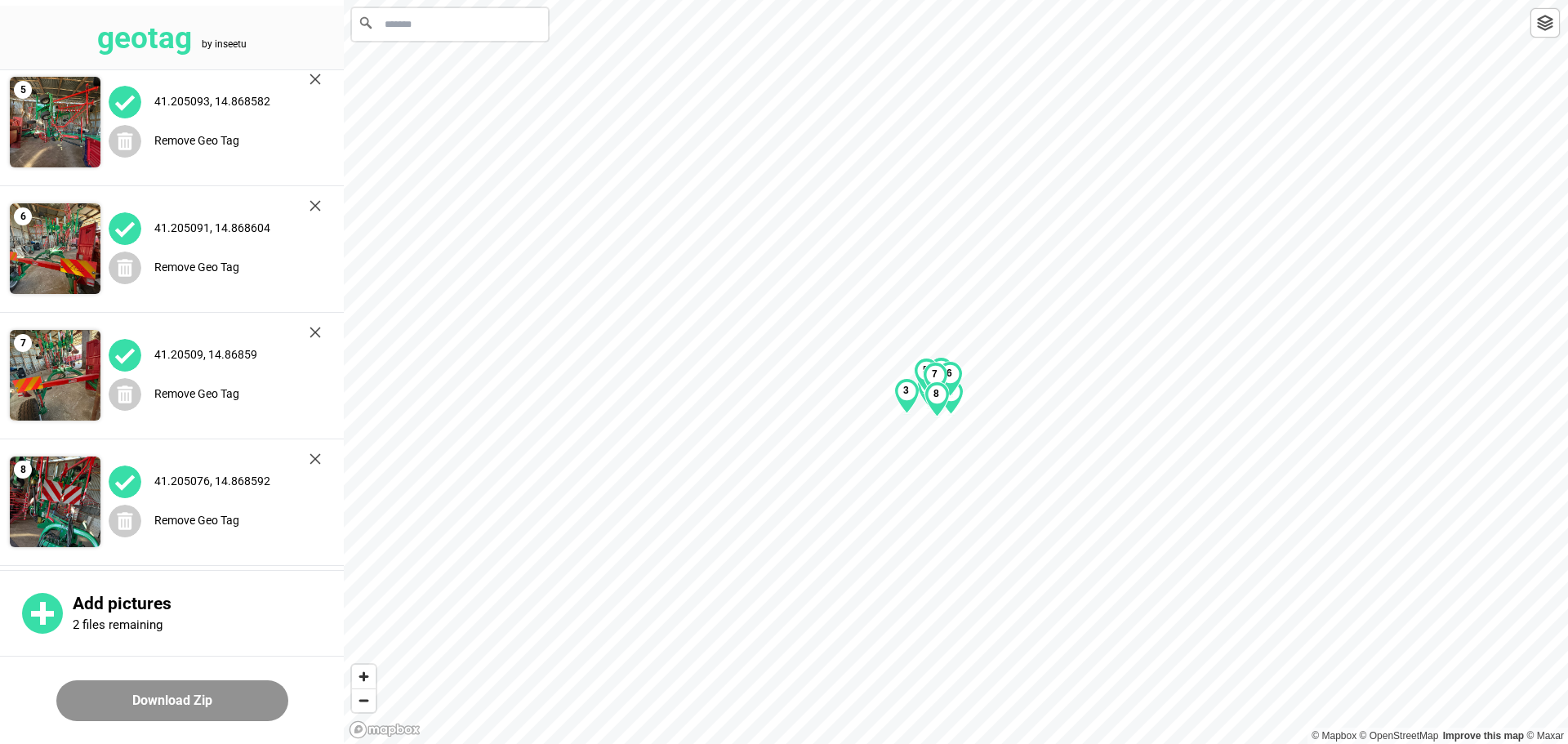
click at [319, 460] on img at bounding box center [315, 459] width 11 height 11
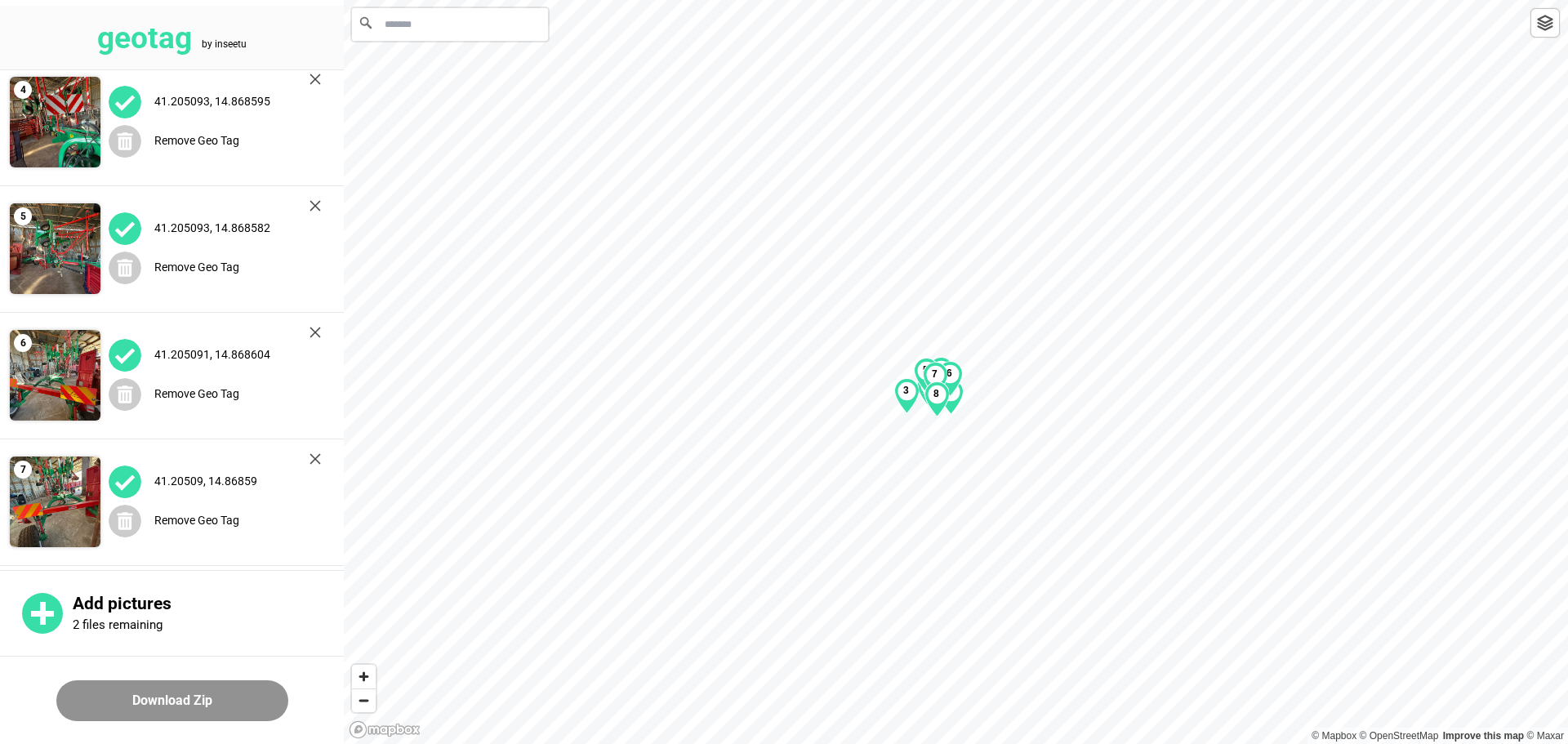
click at [319, 460] on img at bounding box center [315, 459] width 11 height 11
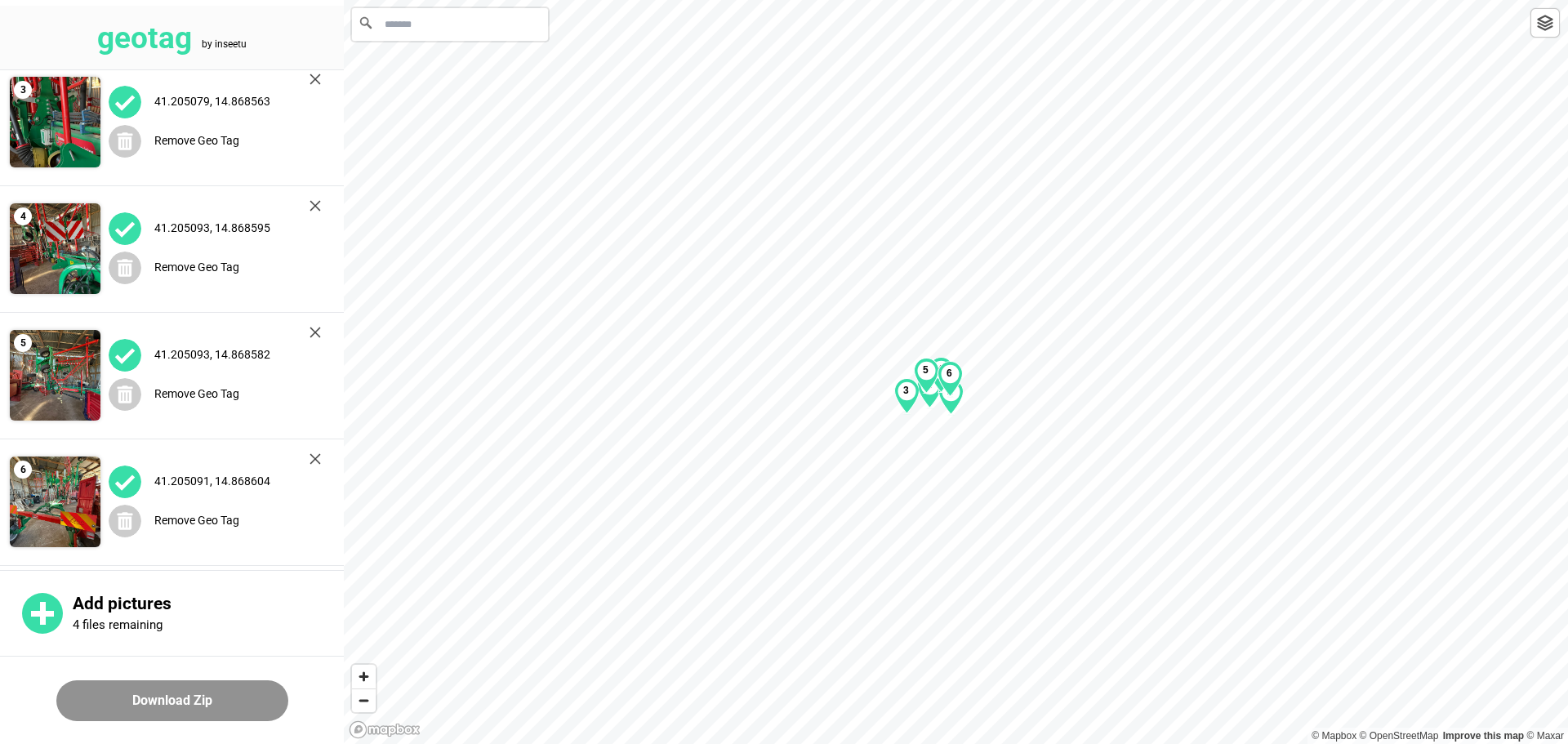
click at [319, 460] on img at bounding box center [315, 459] width 11 height 11
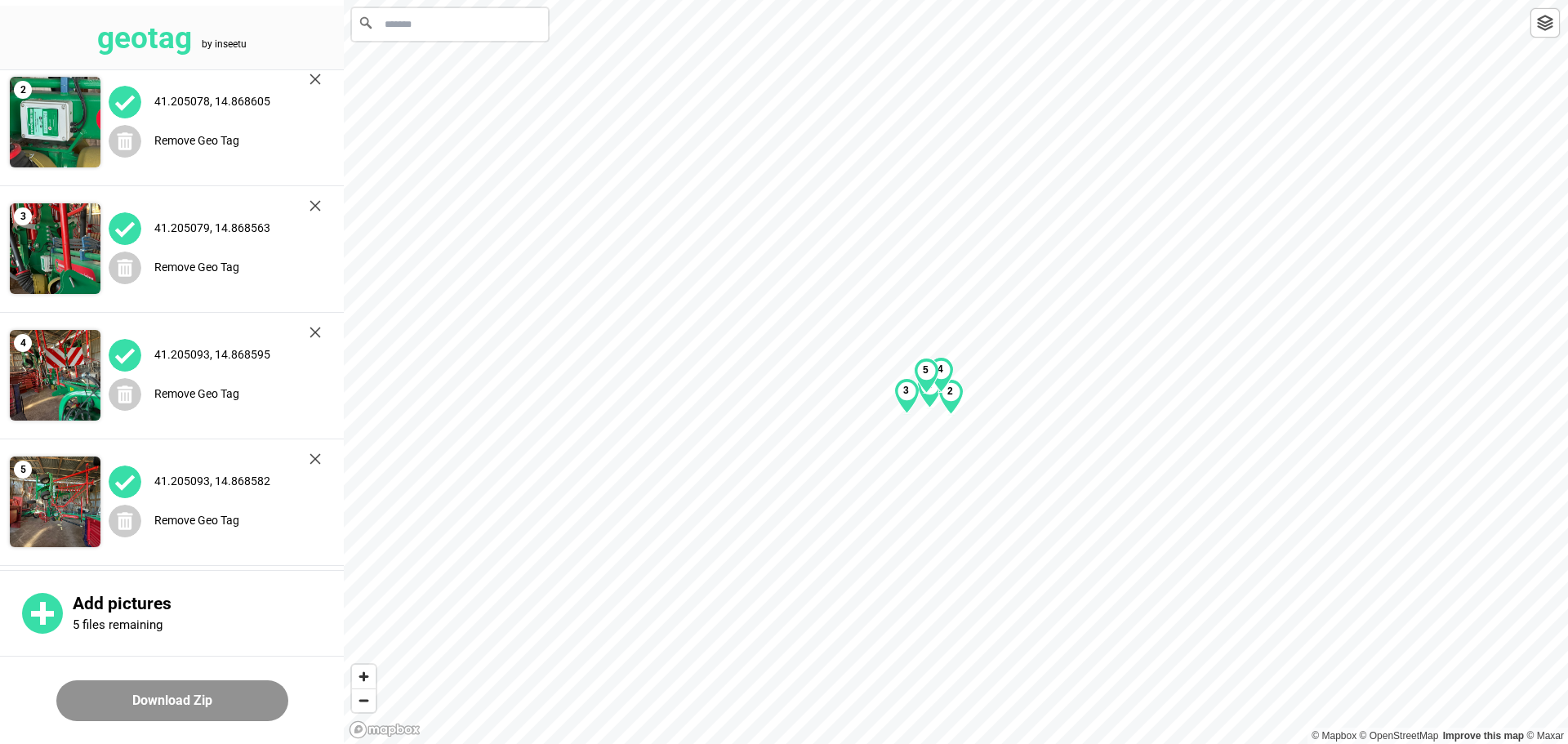
click at [317, 457] on img at bounding box center [315, 459] width 11 height 11
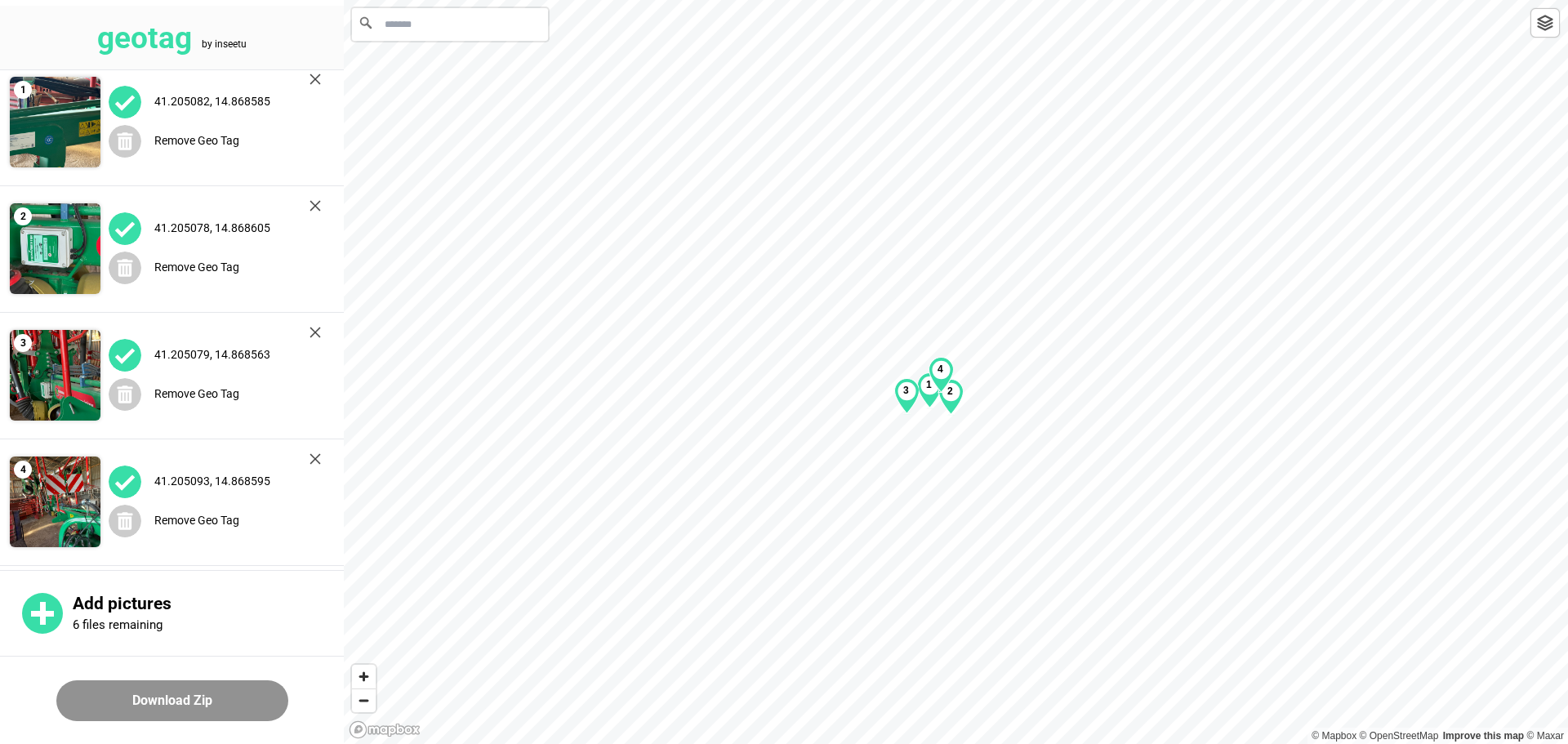
click at [317, 457] on img at bounding box center [315, 459] width 11 height 11
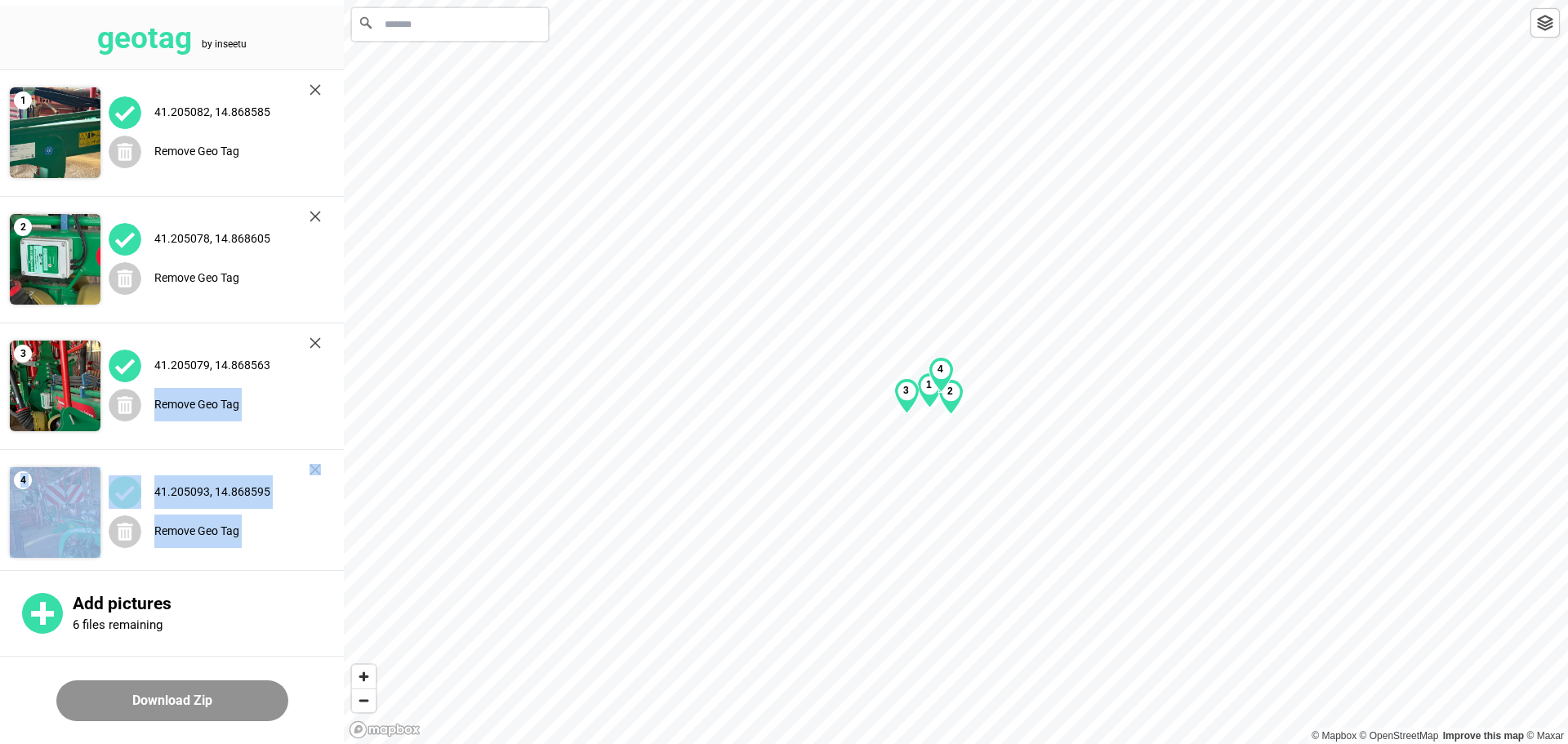
click at [317, 457] on main "1 41.205082, 14.868585 Remove Geo Tag 2 41.205078, 14.868605 Remove Geo Tag 3 4…" at bounding box center [172, 318] width 344 height 496
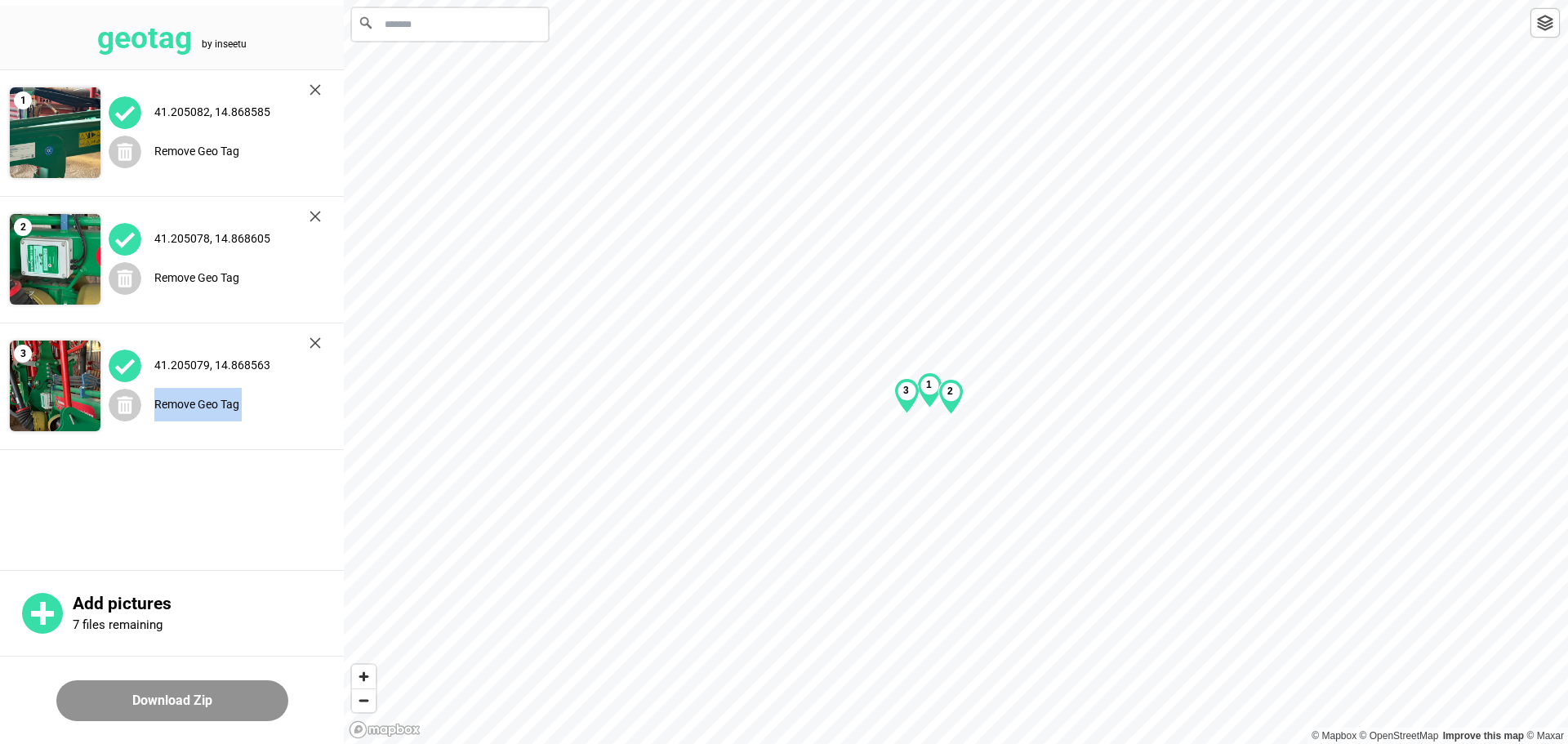
click at [312, 344] on img at bounding box center [315, 343] width 11 height 11
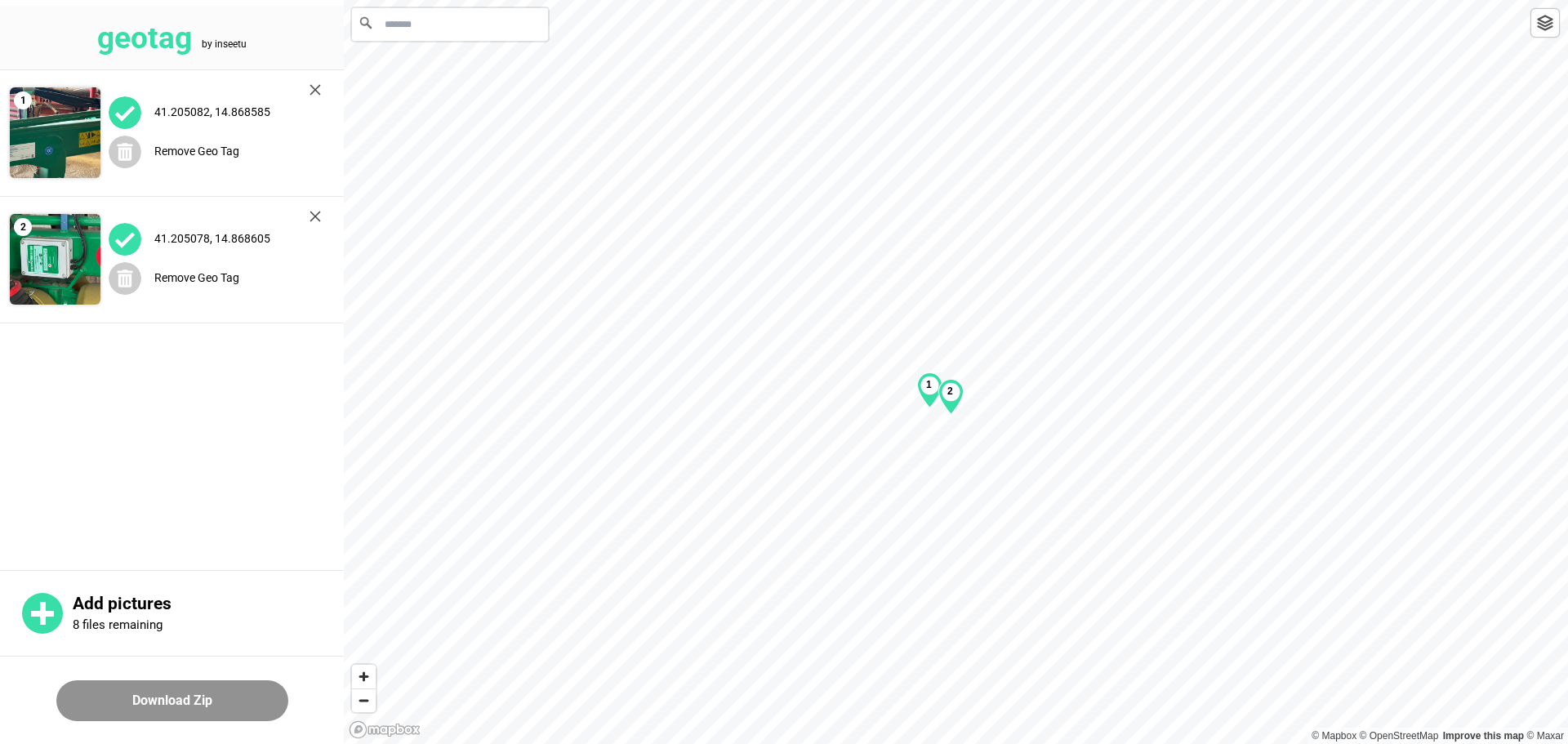
click at [313, 215] on img at bounding box center [315, 216] width 11 height 11
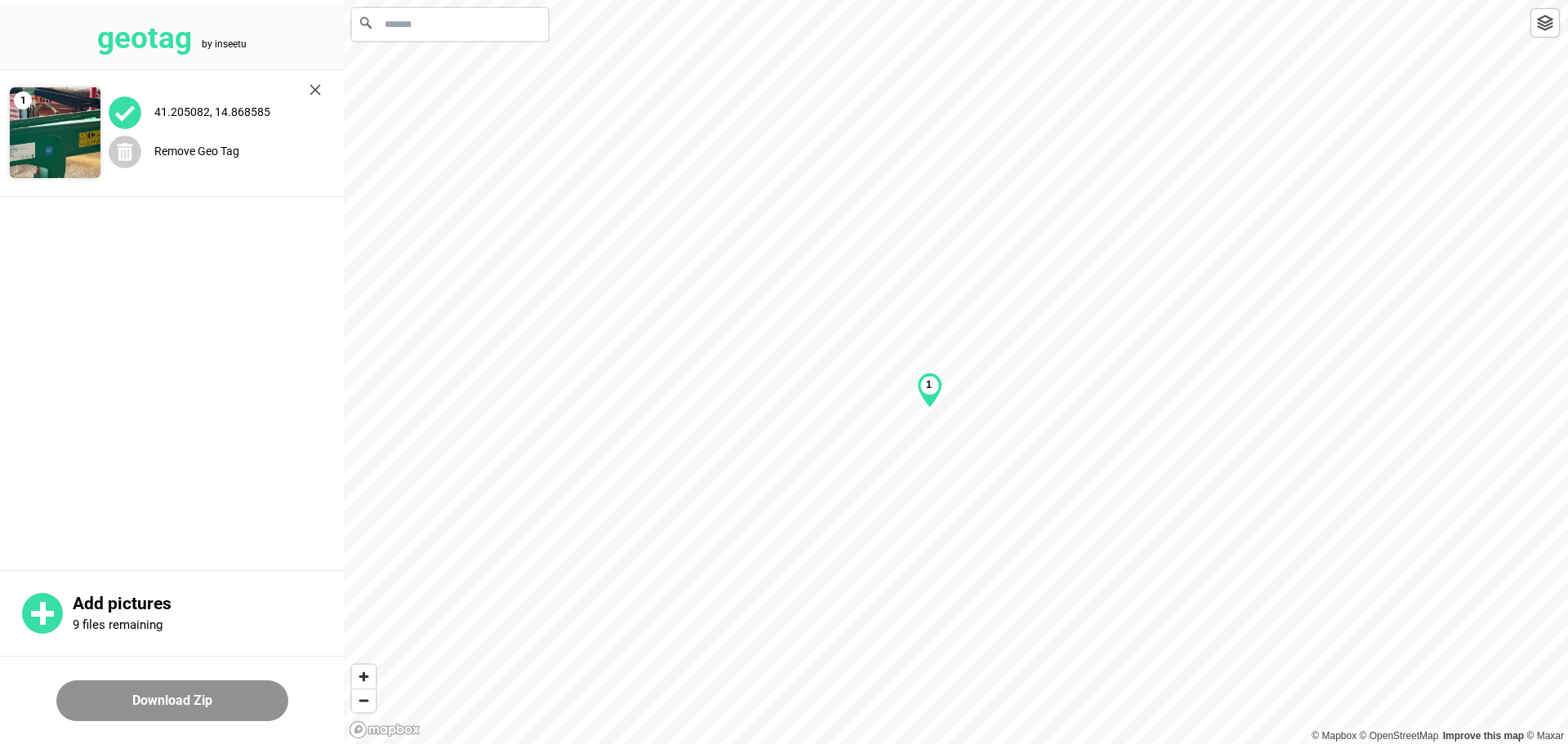
click at [310, 89] on img at bounding box center [315, 90] width 11 height 11
